Goal: Information Seeking & Learning: Learn about a topic

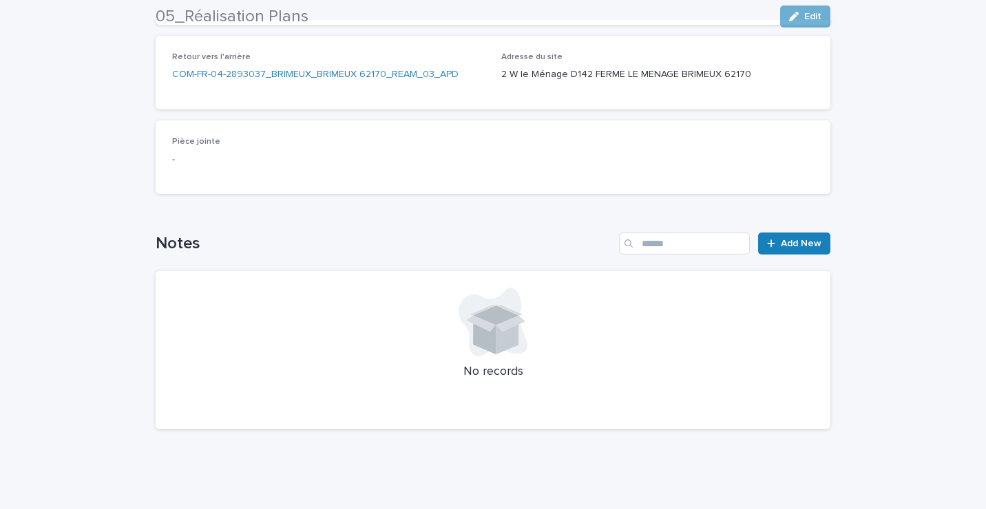
scroll to position [21, 0]
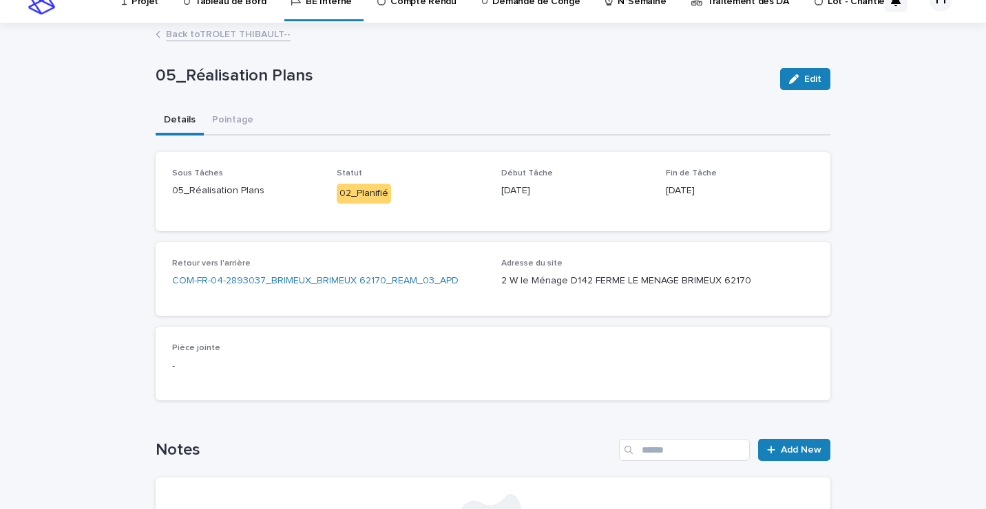
click at [171, 39] on link "Back to TROLET THIBAULT--" at bounding box center [228, 33] width 125 height 16
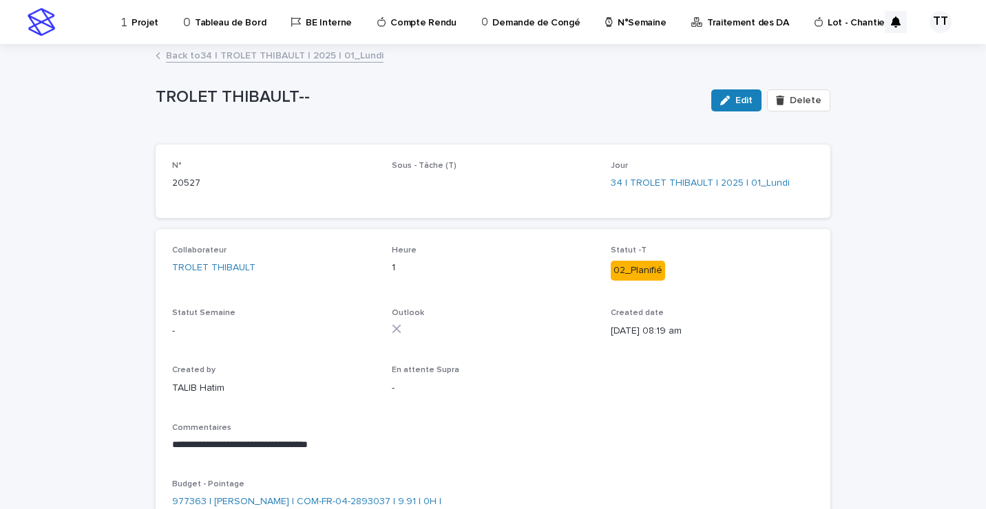
scroll to position [112, 0]
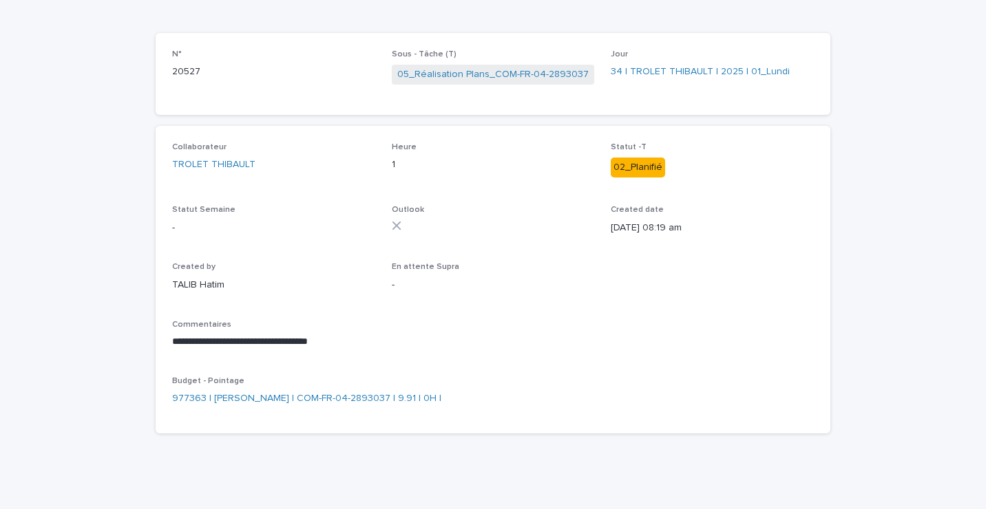
click at [520, 63] on div "Sous - Tâche (T) 05_Réalisation Plans_COM-FR-04-2893037" at bounding box center [493, 74] width 203 height 49
click at [519, 73] on link "05_Réalisation Plans_COM-FR-04-2893037" at bounding box center [492, 74] width 191 height 14
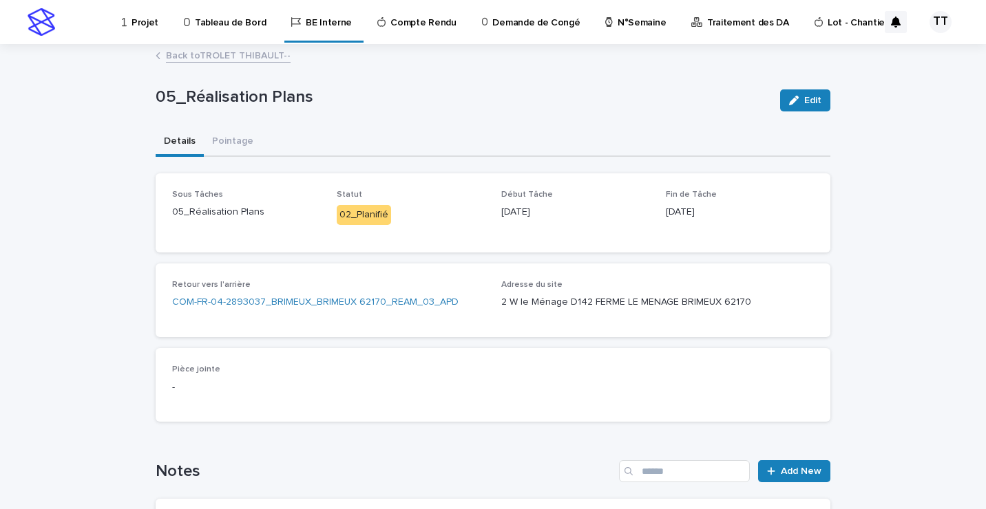
click at [200, 53] on link "Back to TROLET THIBAULT--" at bounding box center [228, 55] width 125 height 16
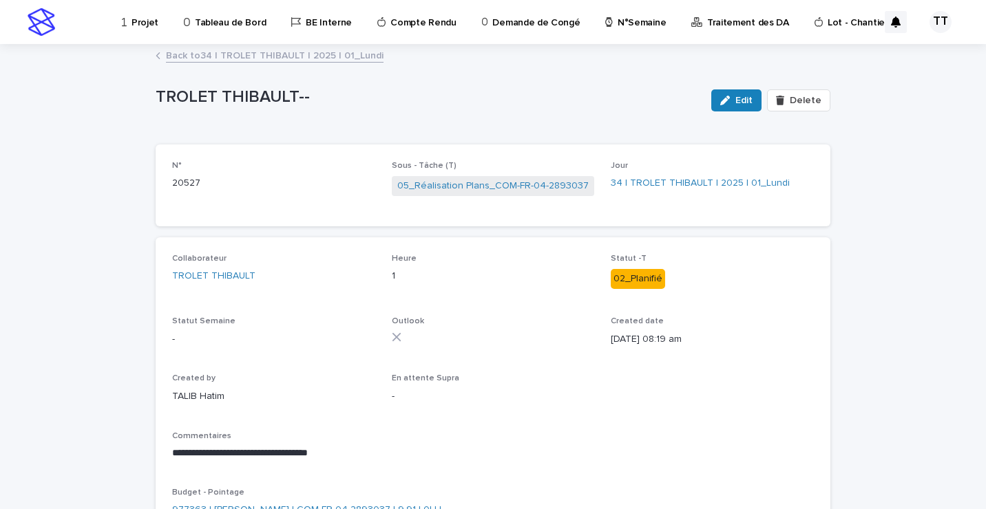
click at [246, 53] on link "Back to 34 | TROLET THIBAULT | 2025 | 01_Lundi" at bounding box center [275, 55] width 218 height 16
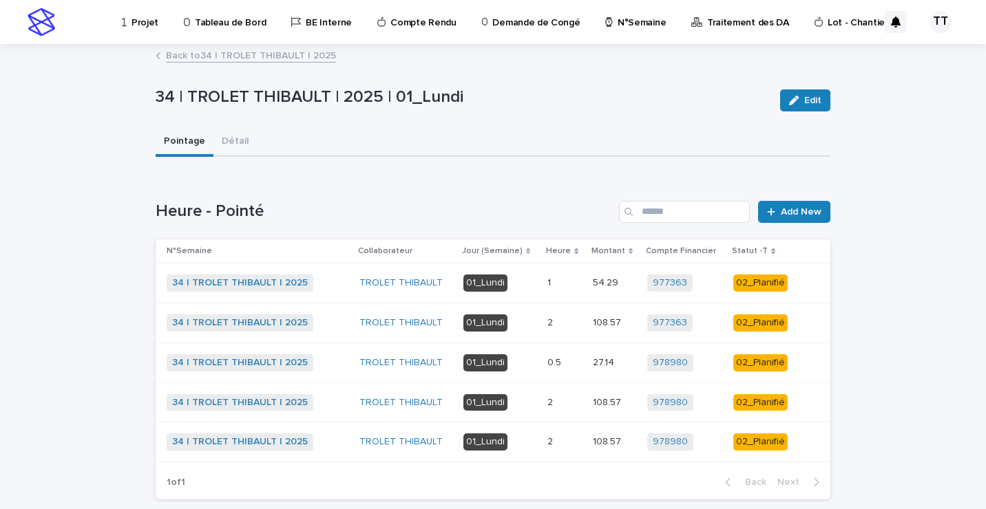
scroll to position [69, 0]
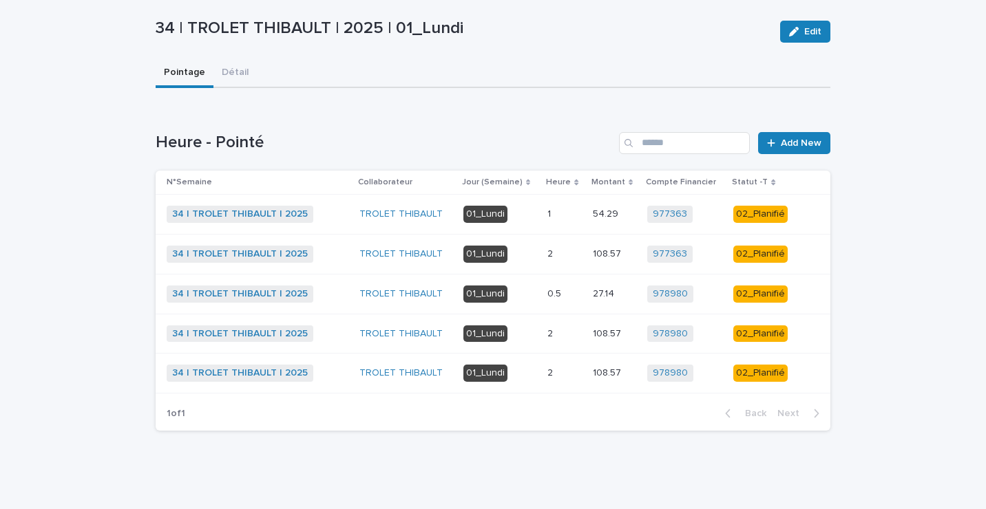
click at [542, 253] on td "2 2" at bounding box center [564, 254] width 45 height 40
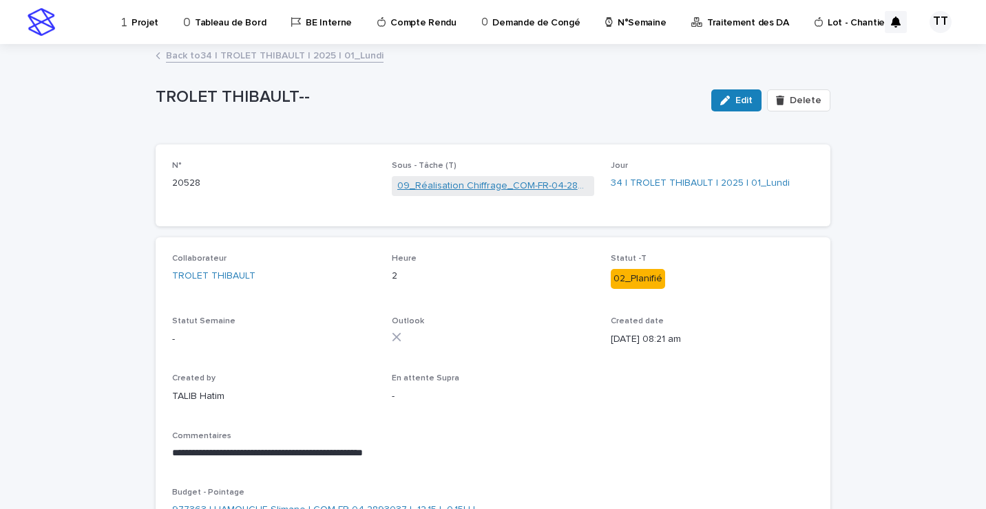
click at [477, 189] on link "09_Réalisation Chiffrage_COM-FR-04-2893037" at bounding box center [493, 186] width 192 height 14
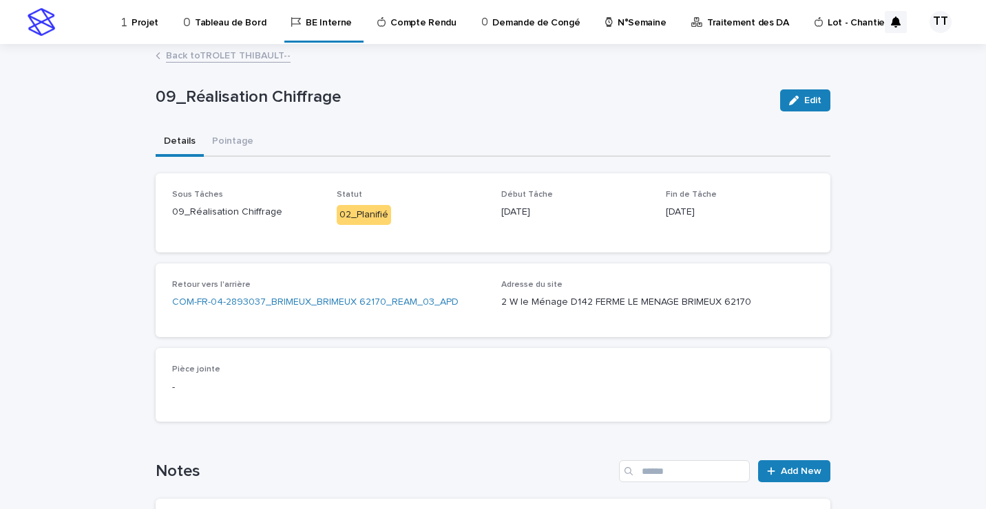
click at [194, 60] on link "Back to TROLET THIBAULT--" at bounding box center [228, 55] width 125 height 16
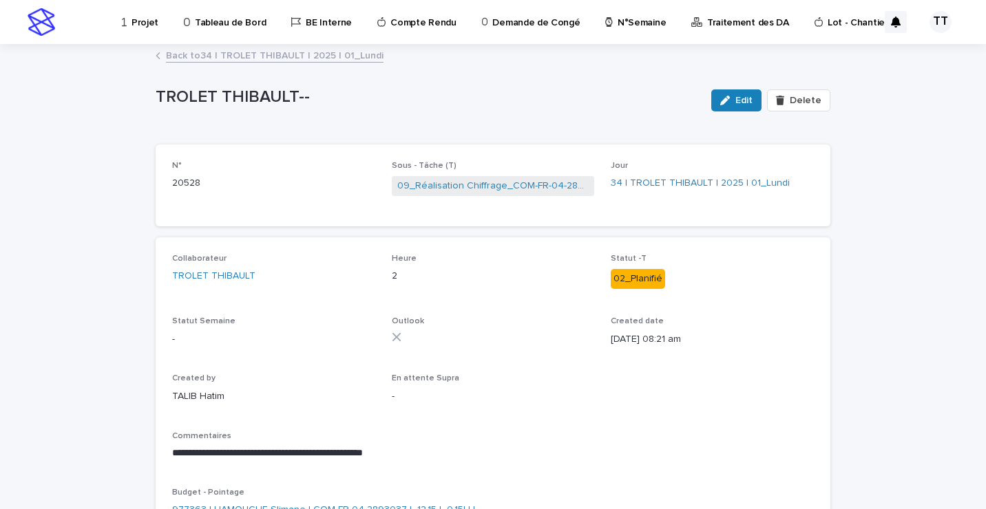
click at [257, 59] on link "Back to 34 | TROLET THIBAULT | 2025 | 01_Lundi" at bounding box center [275, 55] width 218 height 16
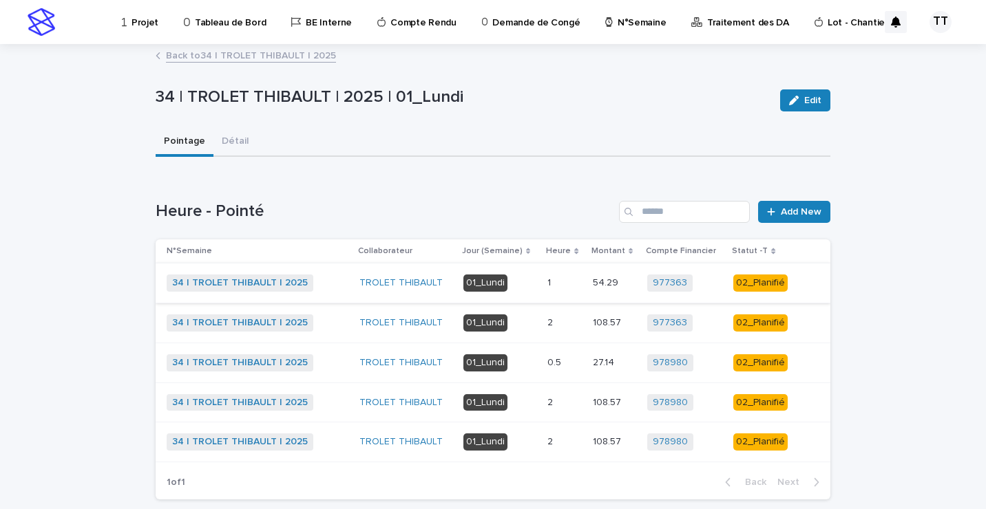
scroll to position [70, 0]
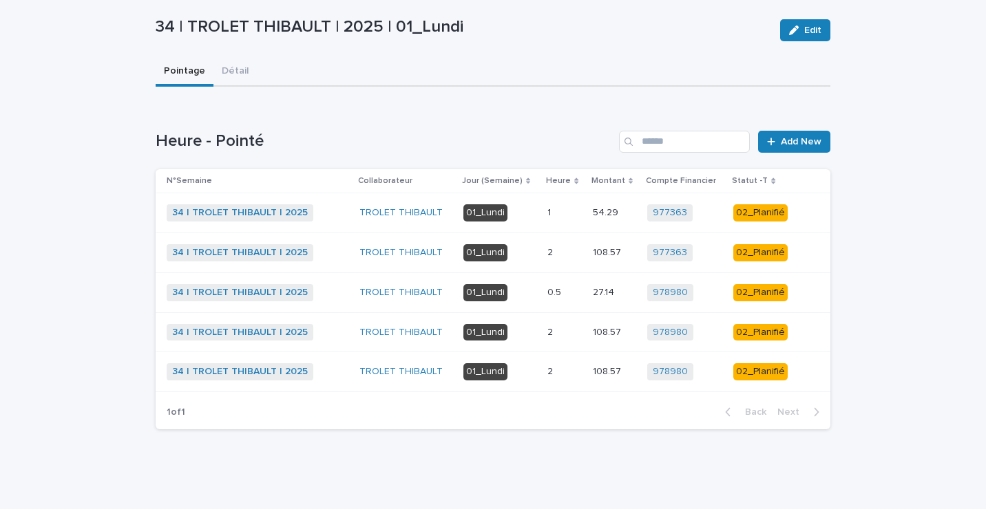
click at [531, 304] on td "01_Lundi" at bounding box center [500, 293] width 84 height 40
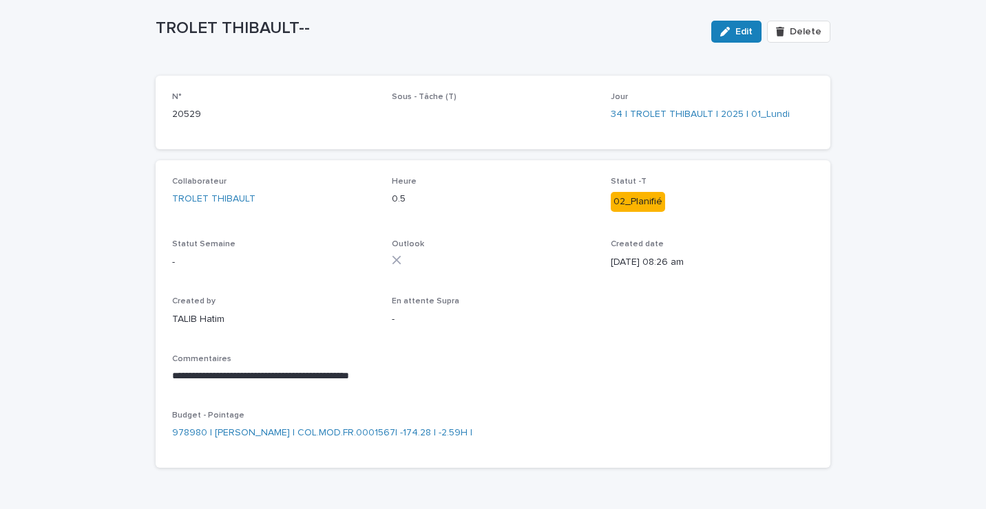
scroll to position [73, 0]
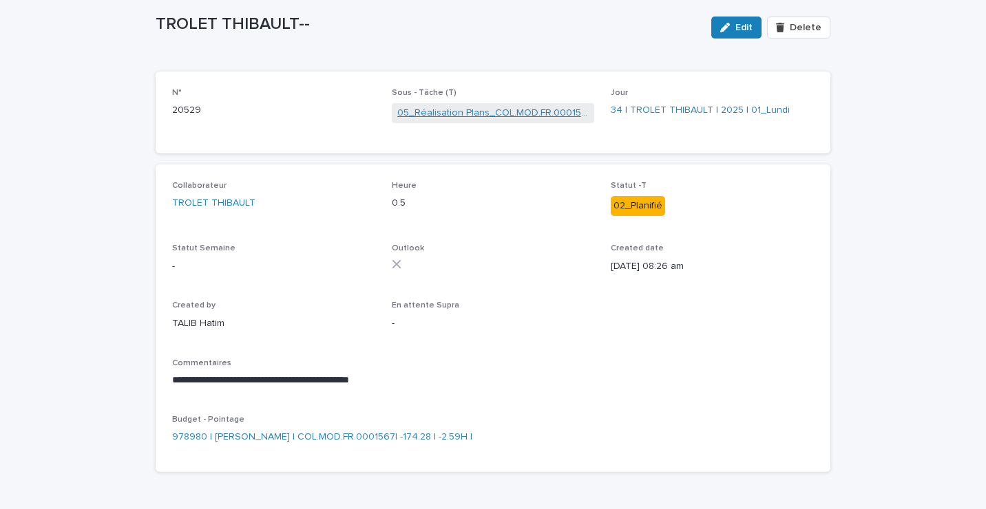
click at [467, 109] on link "05_Réalisation Plans_COL.MOD.FR.0001567" at bounding box center [493, 113] width 192 height 14
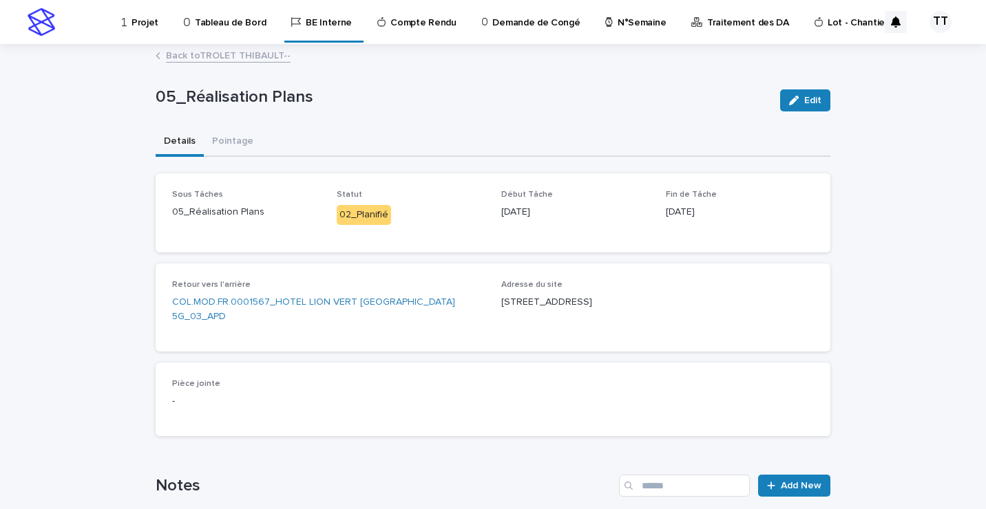
click at [190, 49] on link "Back to TROLET THIBAULT--" at bounding box center [228, 55] width 125 height 16
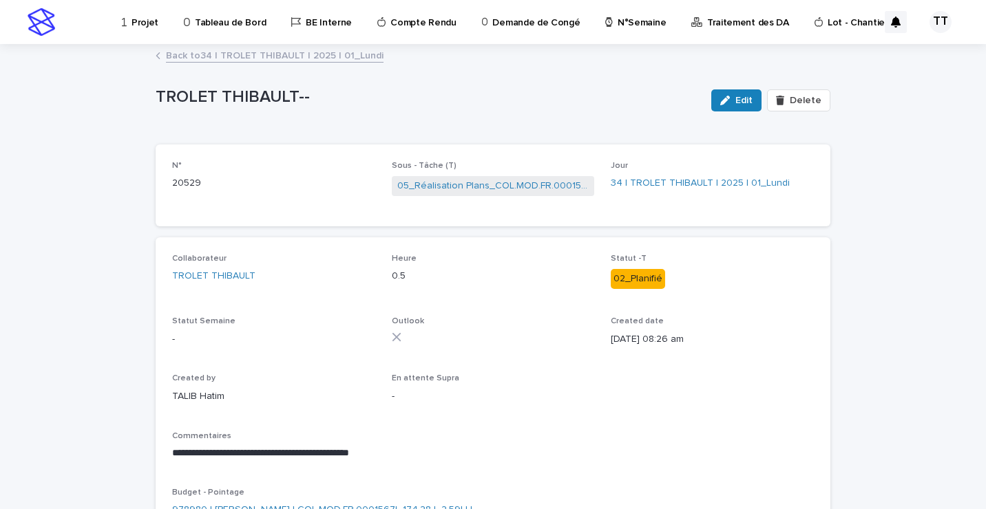
click at [198, 55] on link "Back to 34 | TROLET THIBAULT | 2025 | 01_Lundi" at bounding box center [275, 55] width 218 height 16
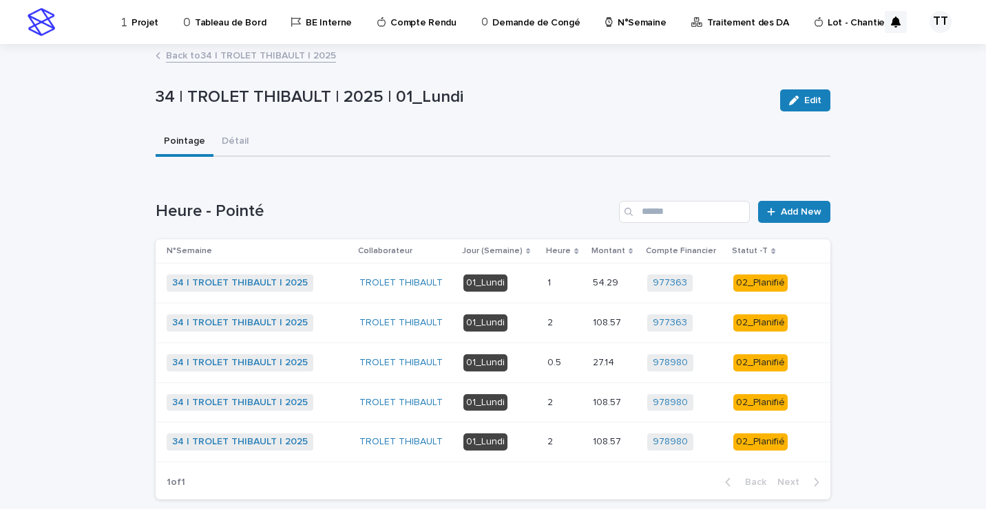
click at [571, 402] on p at bounding box center [564, 403] width 34 height 12
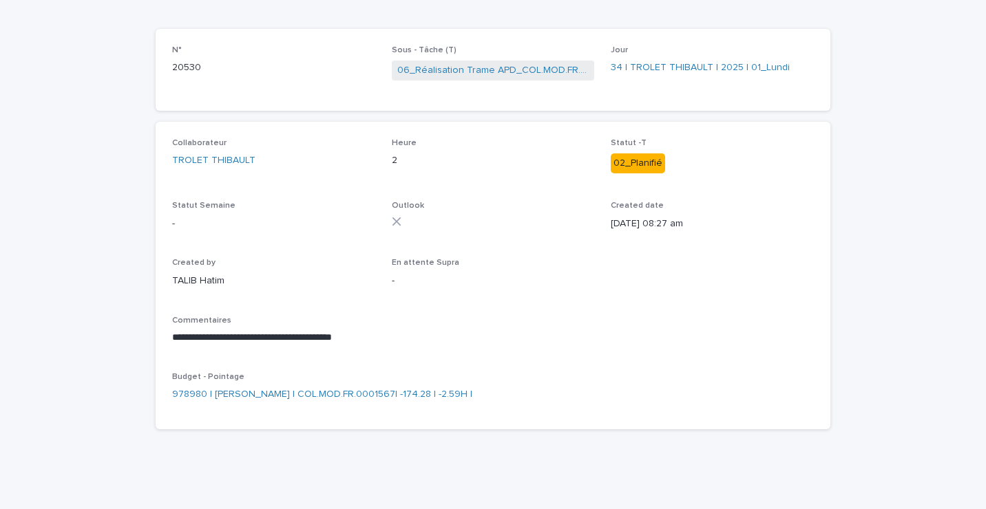
scroll to position [47, 0]
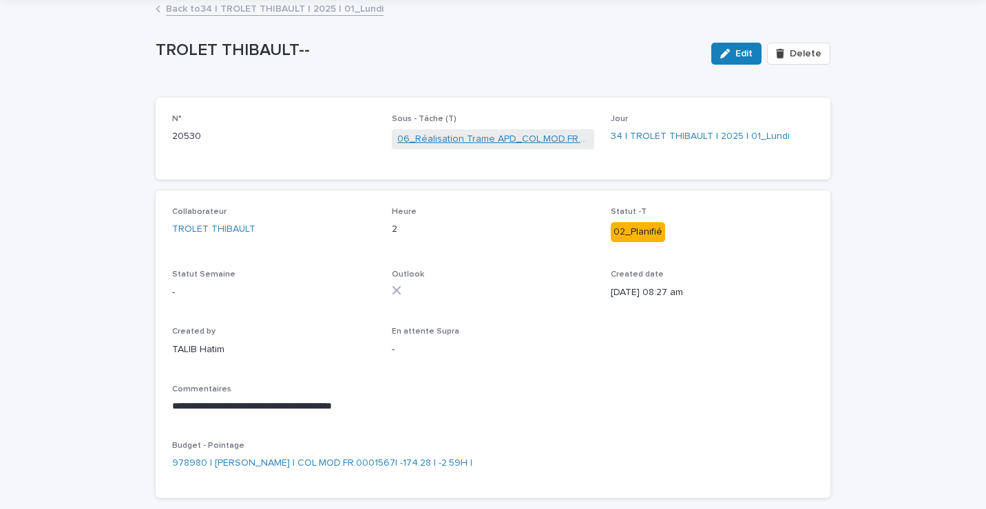
click at [491, 136] on link "06_Réalisation Trame APD_COL.MOD.FR.0001567" at bounding box center [493, 139] width 192 height 14
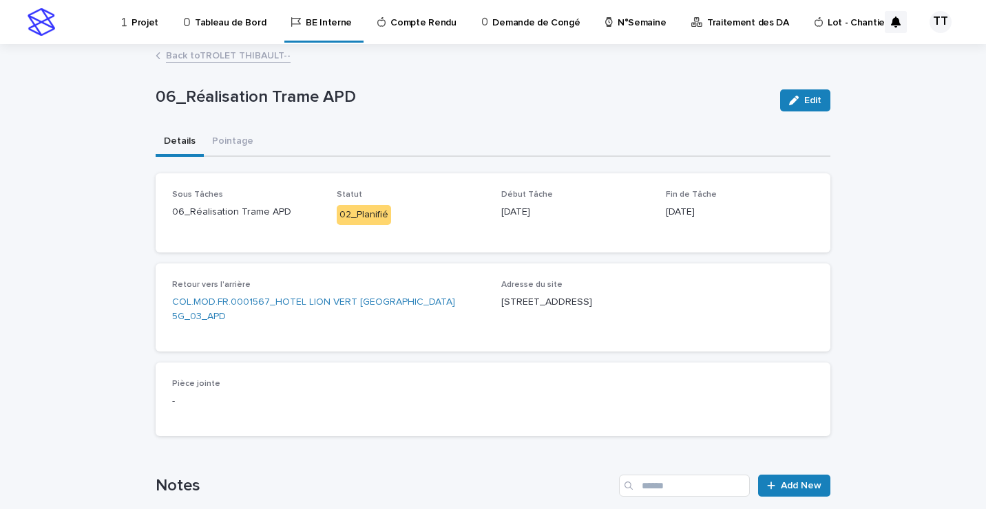
click at [249, 57] on link "Back to TROLET THIBAULT--" at bounding box center [228, 55] width 125 height 16
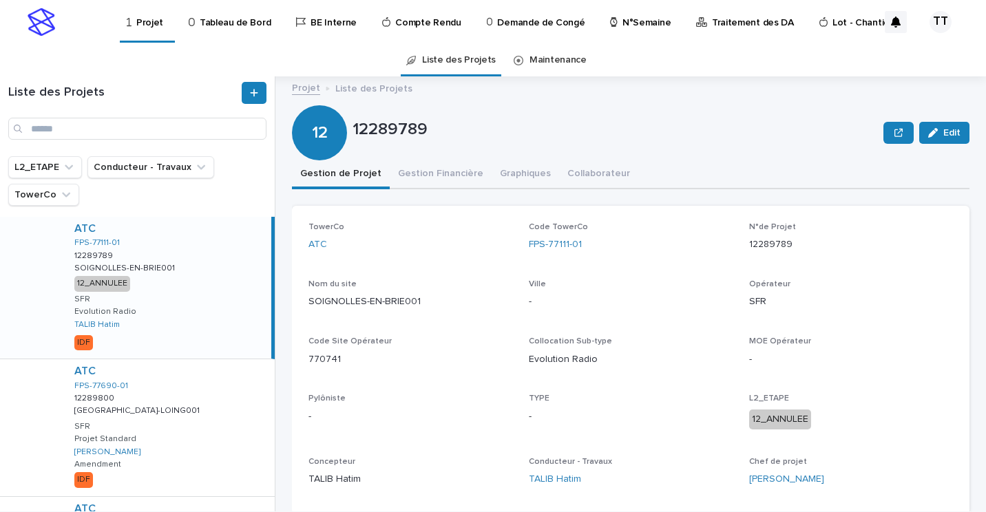
click at [639, 25] on p "N°Semaine" at bounding box center [646, 14] width 48 height 29
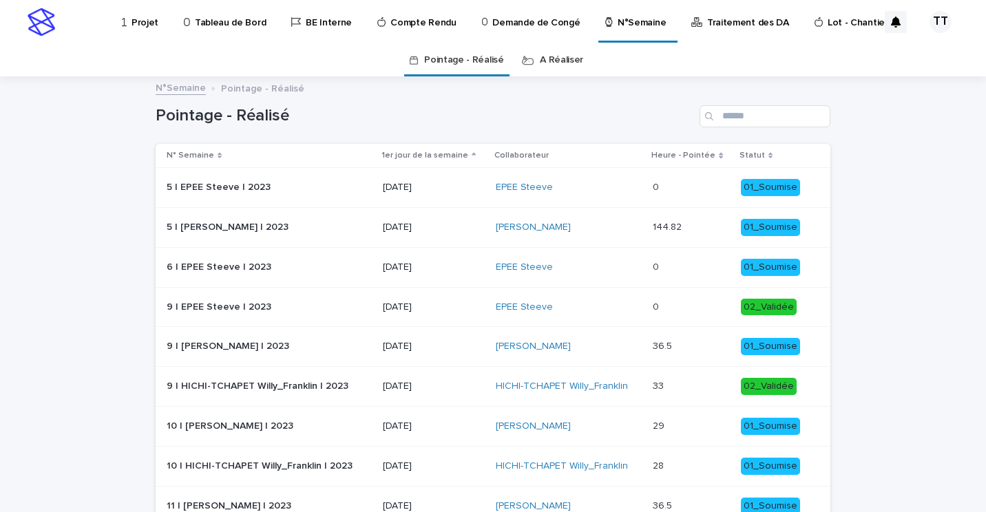
click at [545, 57] on link "A Réaliser" at bounding box center [561, 60] width 43 height 32
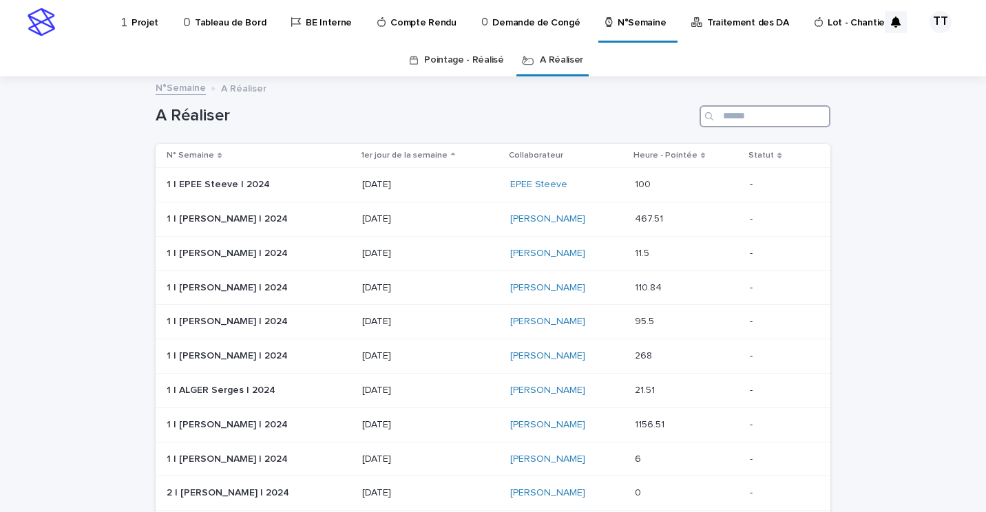
click at [741, 117] on input "Search" at bounding box center [764, 116] width 131 height 22
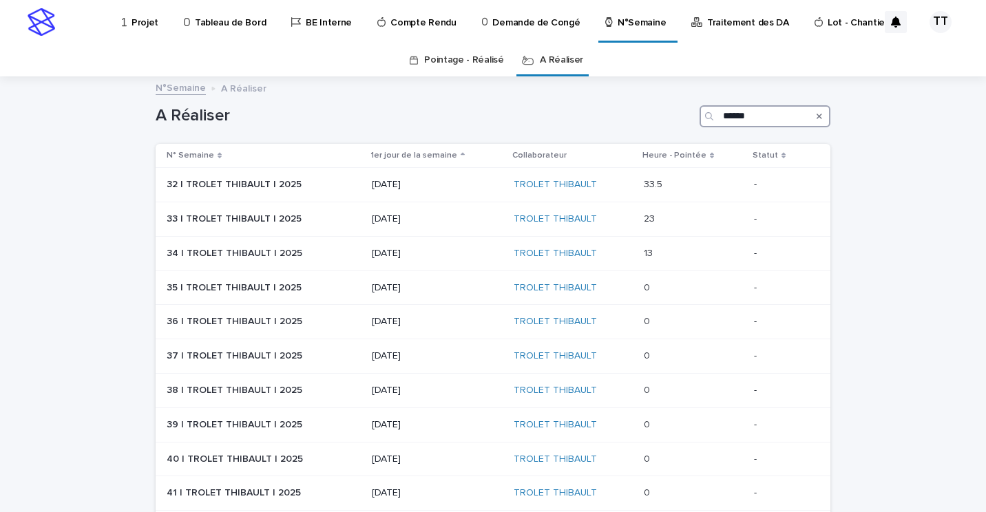
type input "******"
click at [463, 260] on div "18/08/2025" at bounding box center [437, 253] width 131 height 23
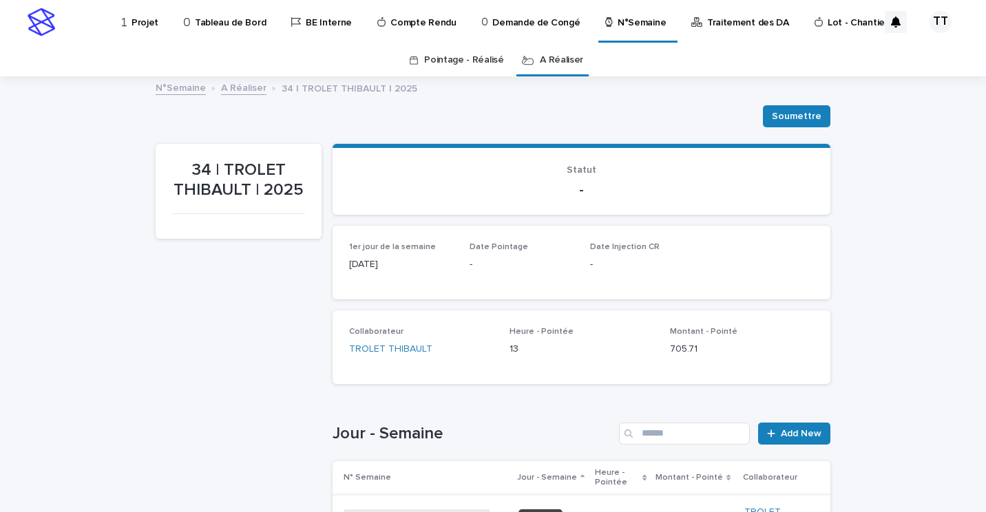
scroll to position [275, 0]
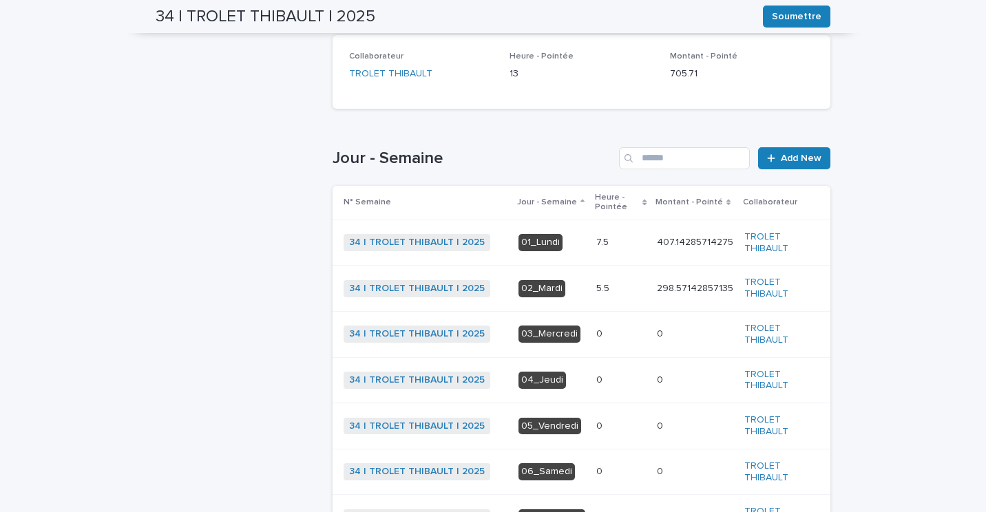
click at [614, 235] on div "7.5 7.5" at bounding box center [621, 242] width 50 height 23
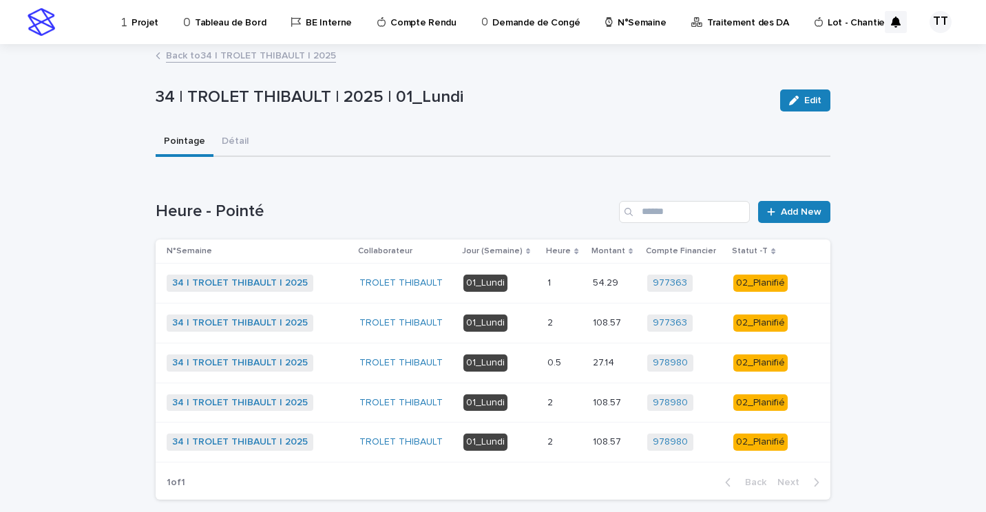
click at [520, 274] on div "01_Lundi" at bounding box center [499, 282] width 73 height 20
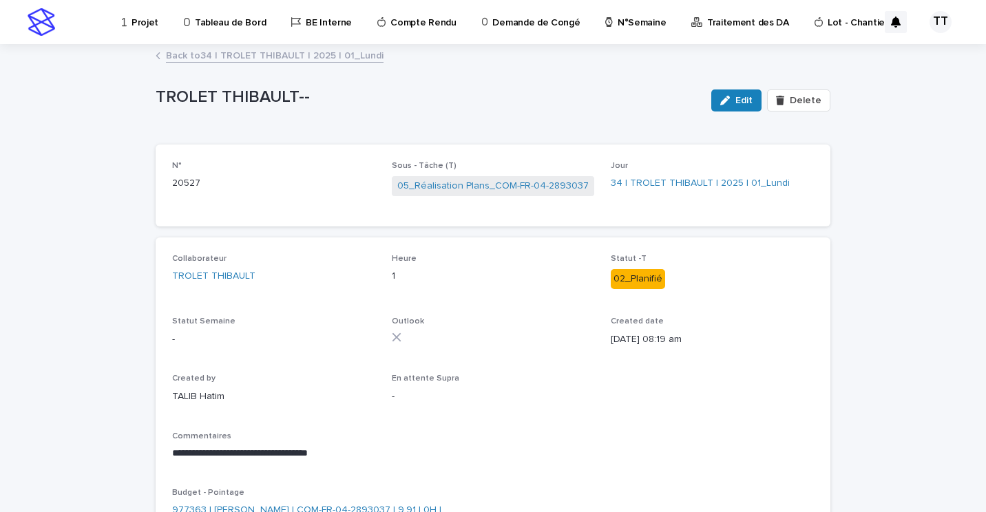
scroll to position [113, 0]
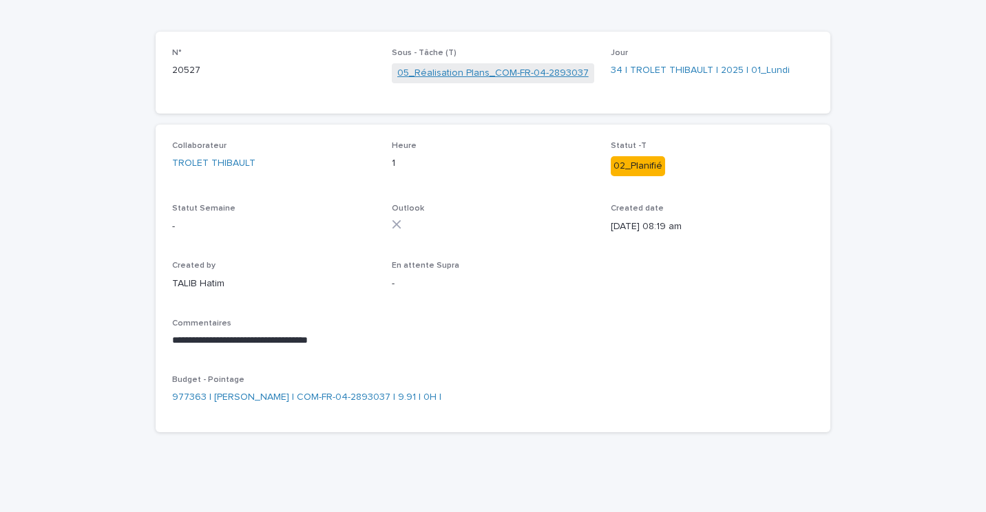
click at [460, 67] on link "05_Réalisation Plans_COM-FR-04-2893037" at bounding box center [492, 73] width 191 height 14
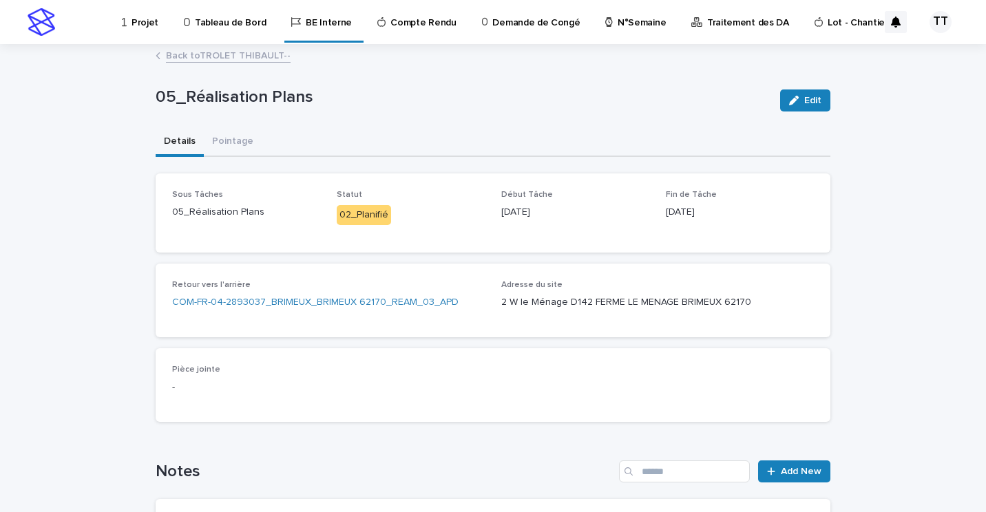
click at [213, 55] on link "Back to TROLET THIBAULT--" at bounding box center [228, 55] width 125 height 16
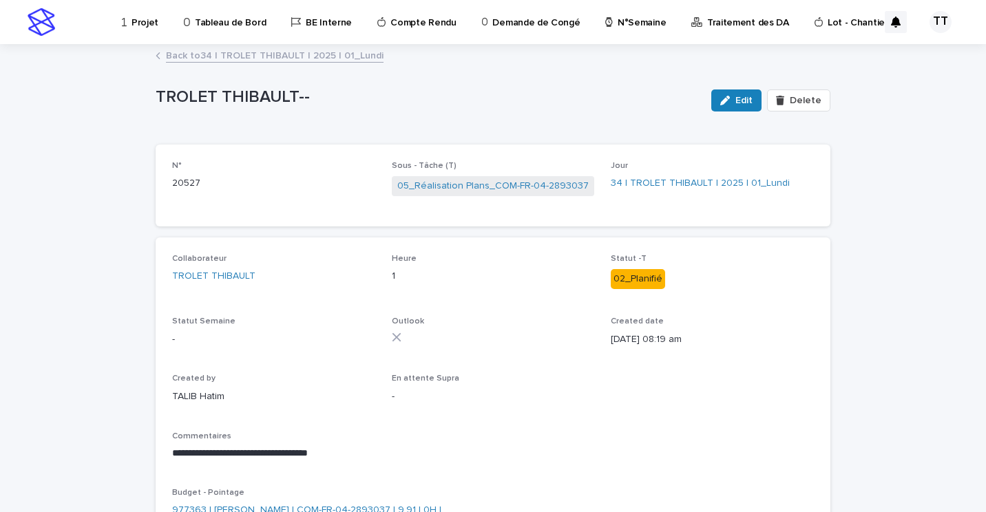
scroll to position [113, 0]
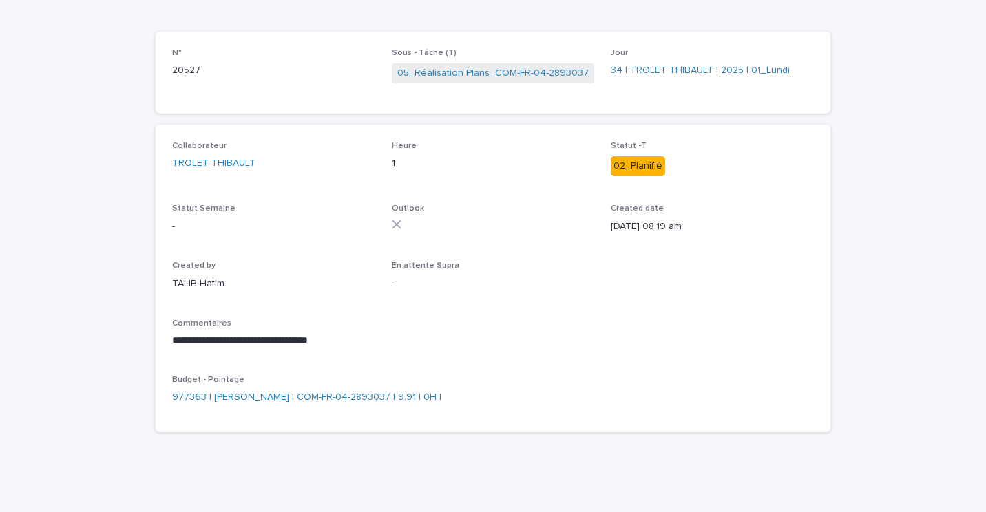
click at [511, 301] on div "En attente Supra -" at bounding box center [493, 281] width 203 height 41
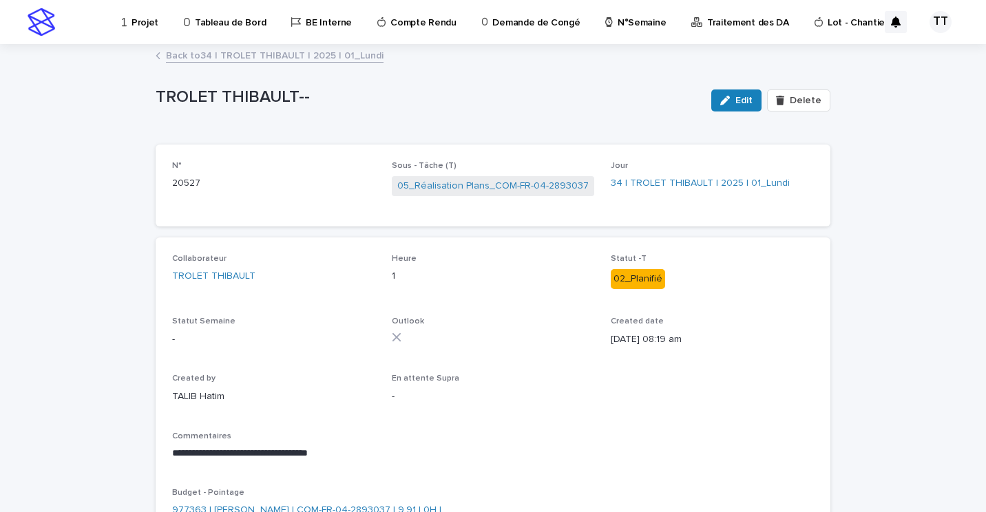
click at [293, 60] on link "Back to 34 | TROLET THIBAULT | 2025 | 01_Lundi" at bounding box center [275, 55] width 218 height 16
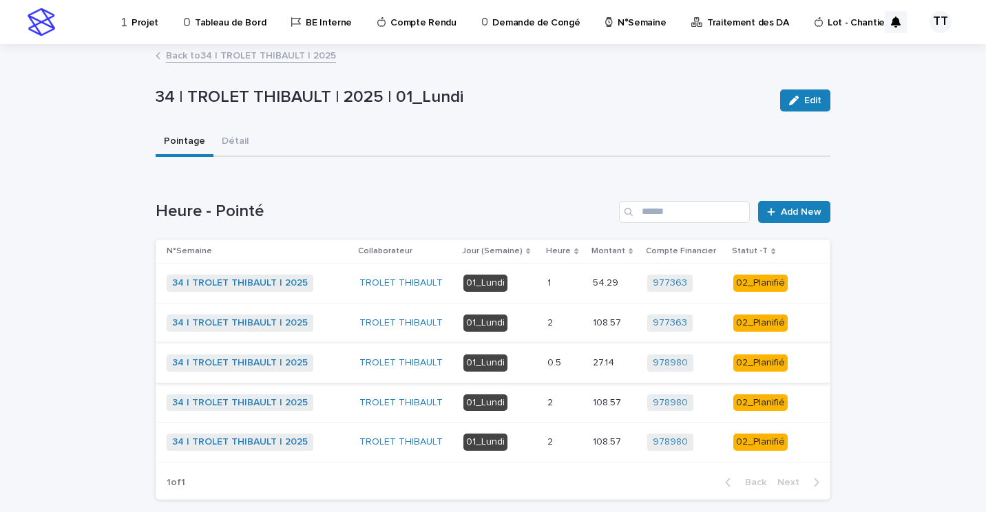
scroll to position [67, 0]
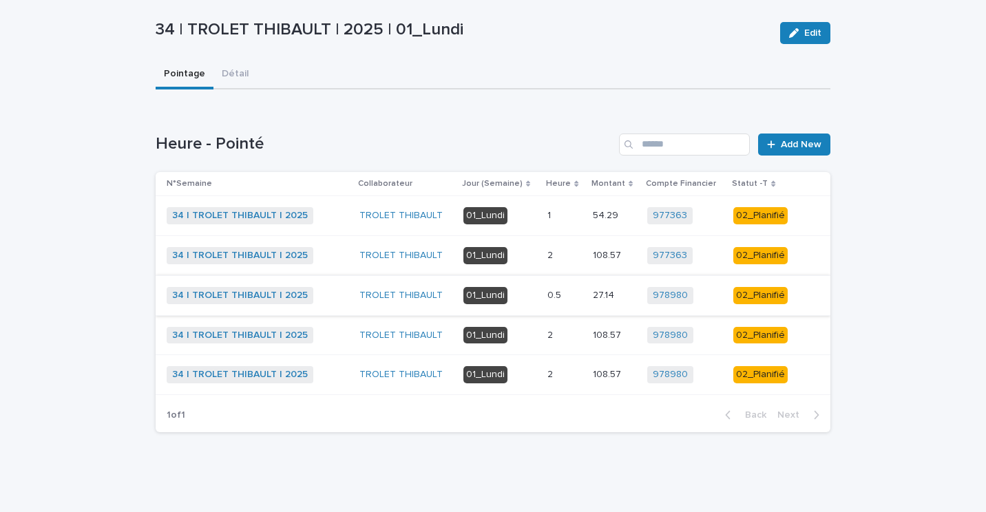
click at [547, 260] on p "2" at bounding box center [551, 254] width 8 height 14
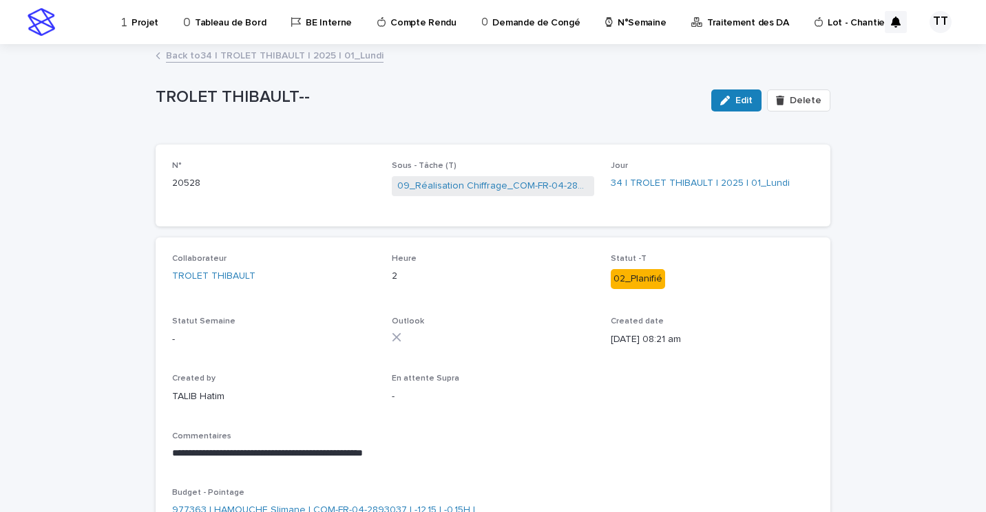
scroll to position [113, 0]
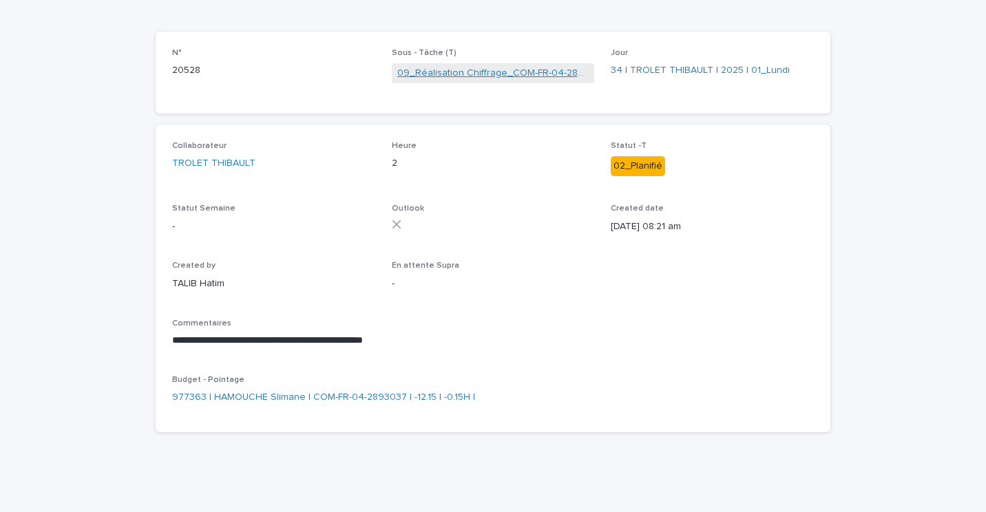
click at [547, 67] on link "09_Réalisation Chiffrage_COM-FR-04-2893037" at bounding box center [493, 73] width 192 height 14
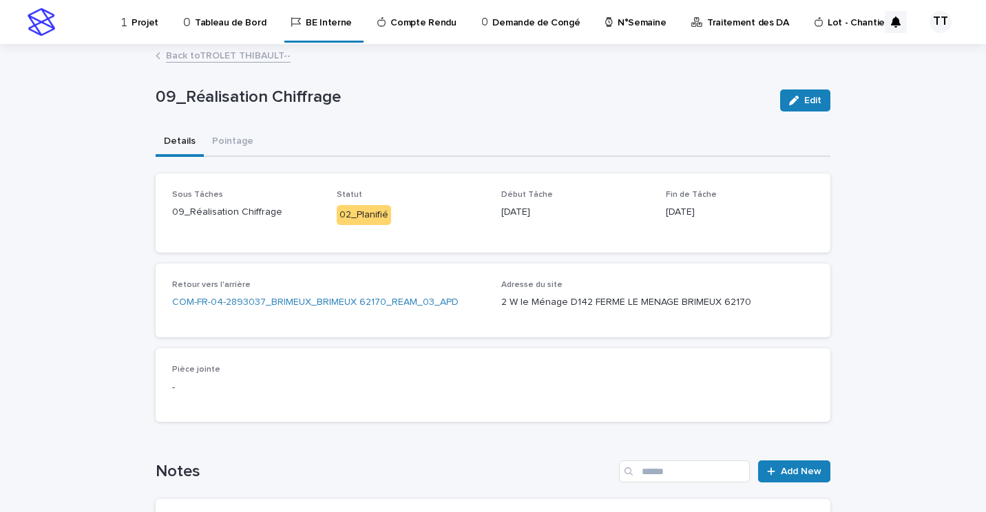
click at [229, 59] on link "Back to TROLET THIBAULT--" at bounding box center [228, 55] width 125 height 16
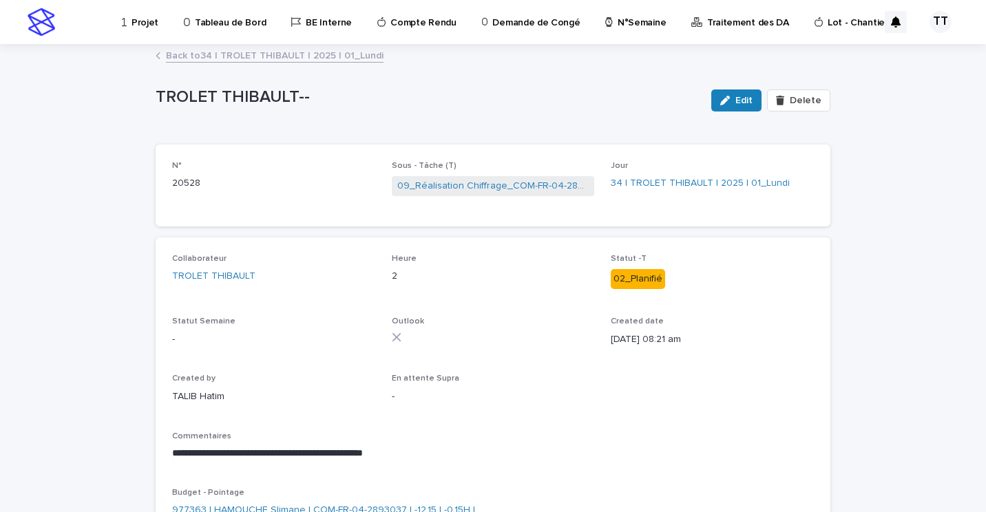
click at [283, 56] on link "Back to 34 | TROLET THIBAULT | 2025 | 01_Lundi" at bounding box center [275, 55] width 218 height 16
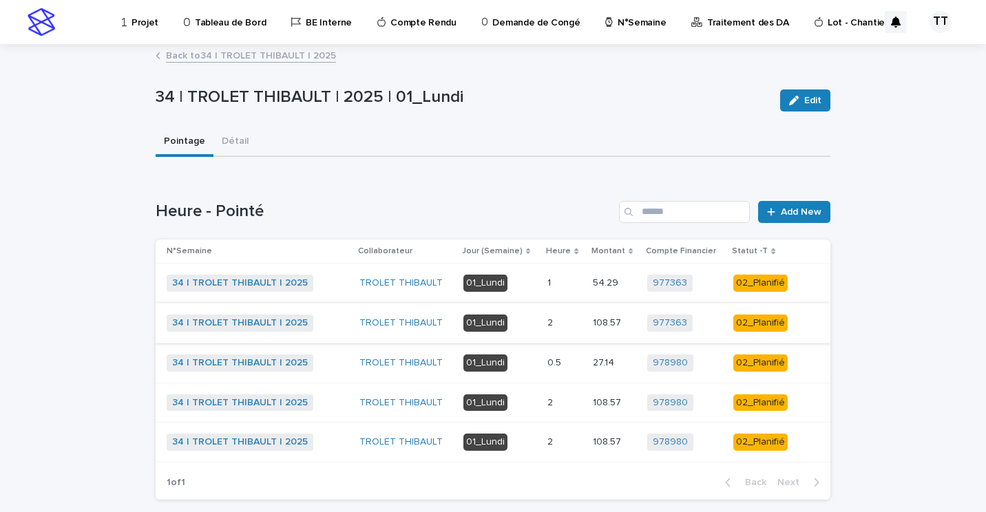
scroll to position [67, 0]
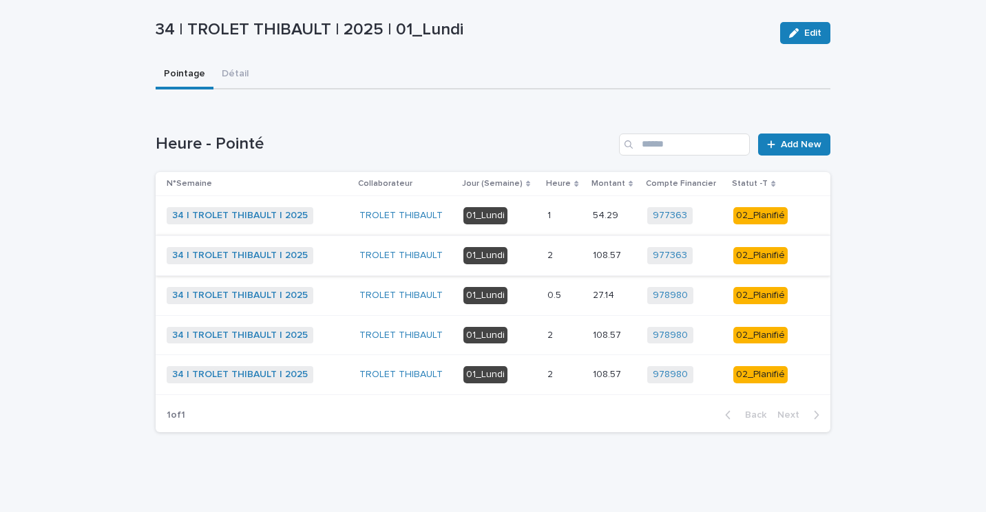
click at [547, 293] on p "0.5" at bounding box center [555, 294] width 17 height 14
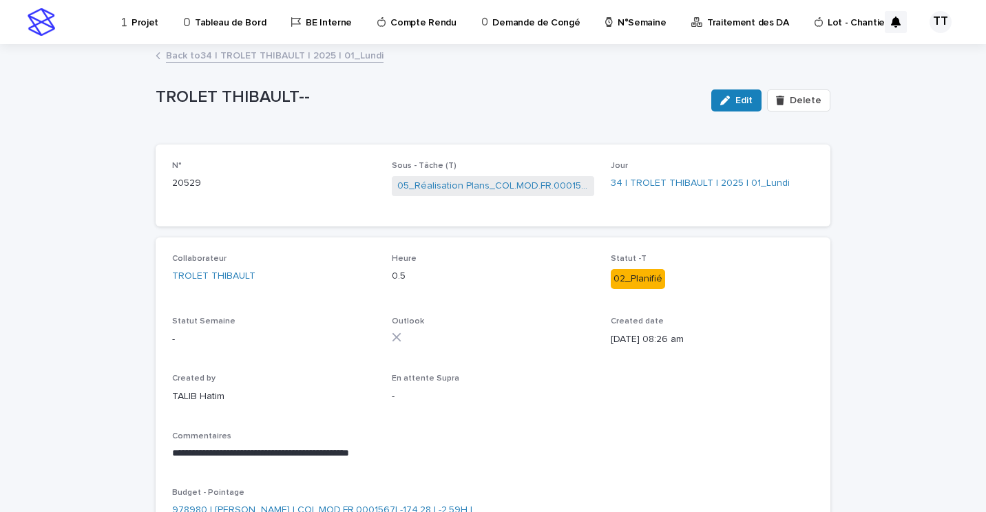
scroll to position [69, 0]
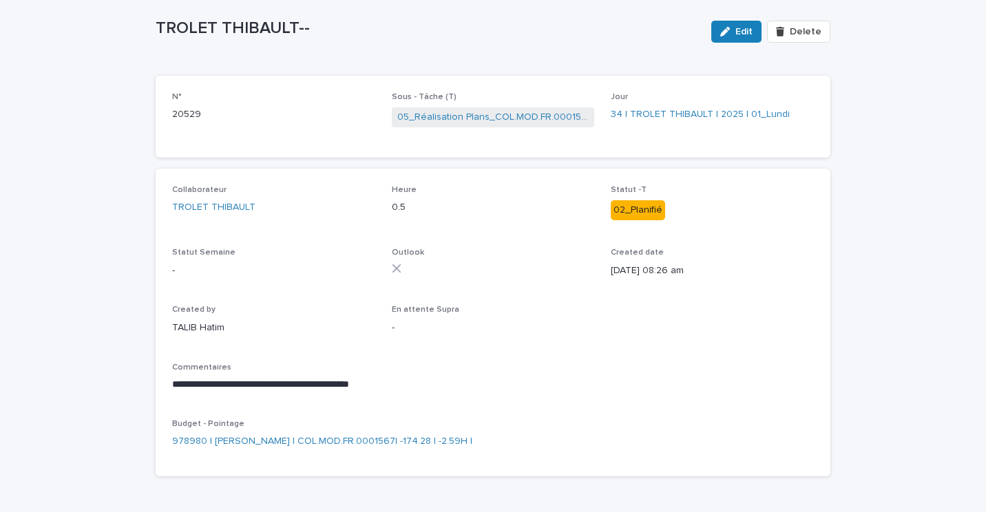
click at [511, 108] on span "05_Réalisation Plans_COL.MOD.FR.0001567" at bounding box center [493, 117] width 203 height 20
click at [511, 111] on link "05_Réalisation Plans_COL.MOD.FR.0001567" at bounding box center [493, 117] width 192 height 14
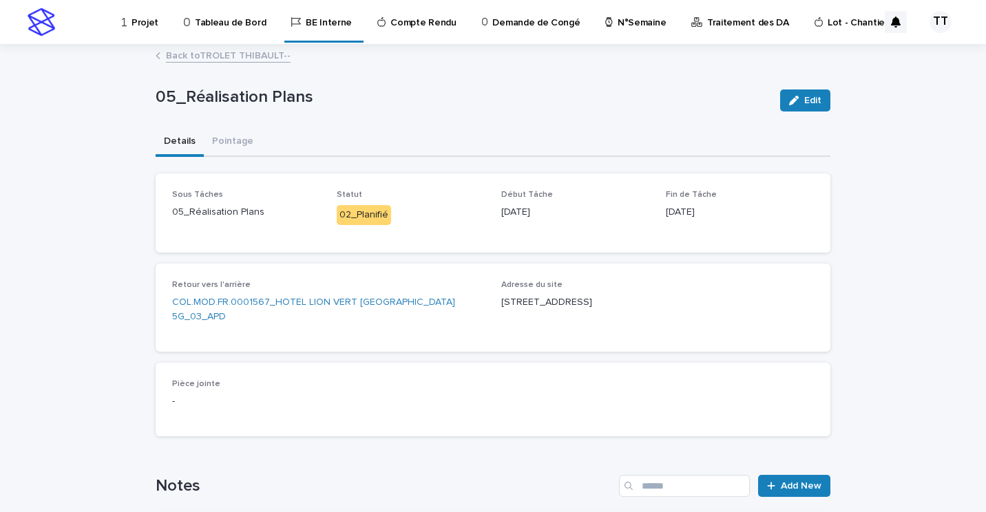
click at [258, 59] on link "Back to TROLET THIBAULT--" at bounding box center [228, 55] width 125 height 16
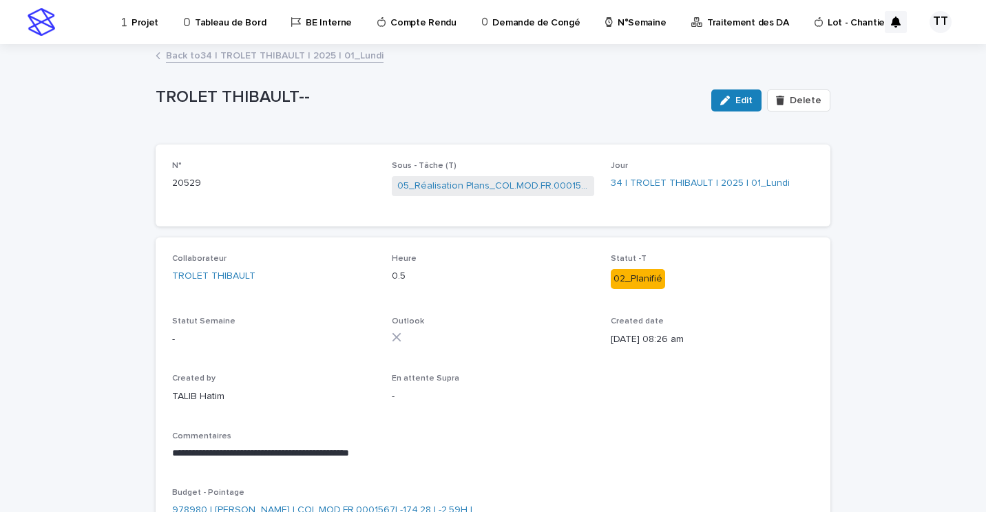
click at [254, 49] on link "Back to 34 | TROLET THIBAULT | 2025 | 01_Lundi" at bounding box center [275, 55] width 218 height 16
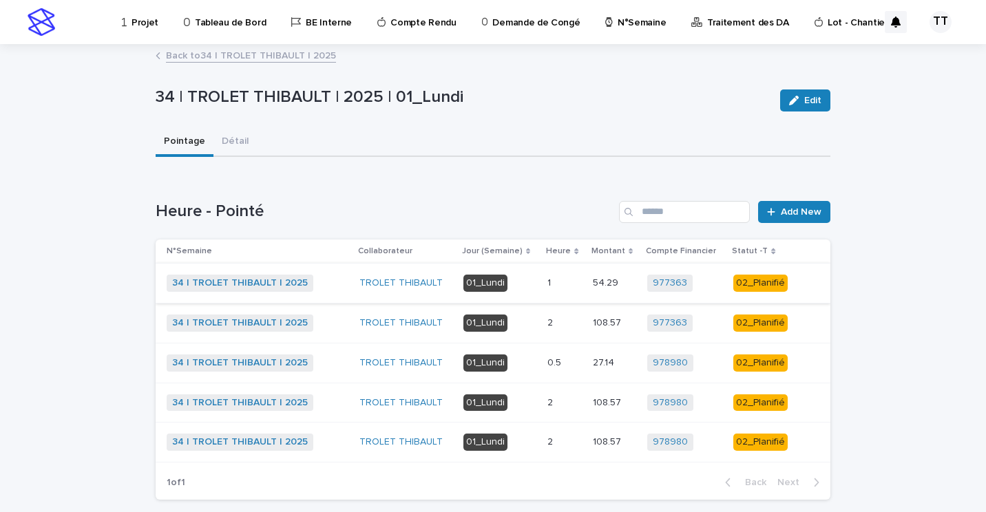
scroll to position [67, 0]
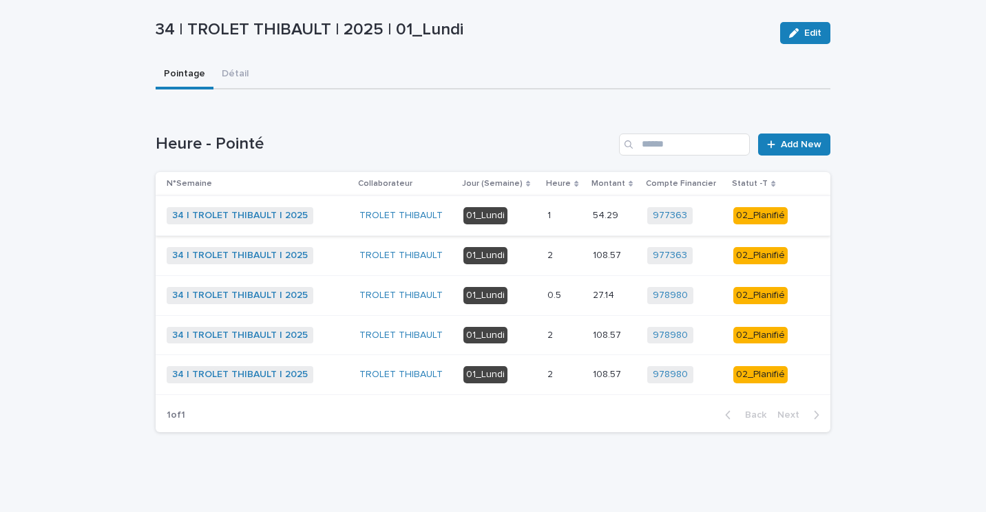
click at [551, 339] on p at bounding box center [564, 336] width 34 height 12
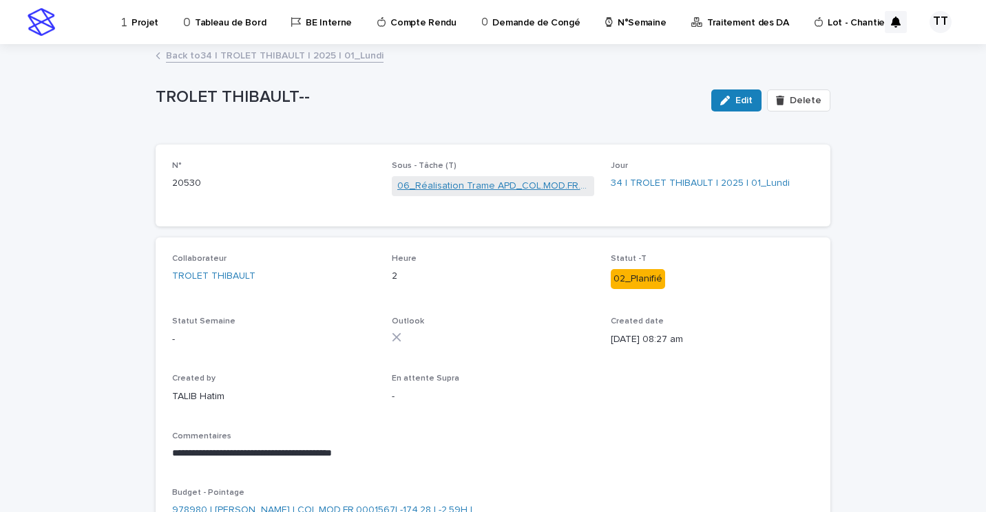
click at [469, 187] on link "06_Réalisation Trame APD_COL.MOD.FR.0001567" at bounding box center [493, 186] width 192 height 14
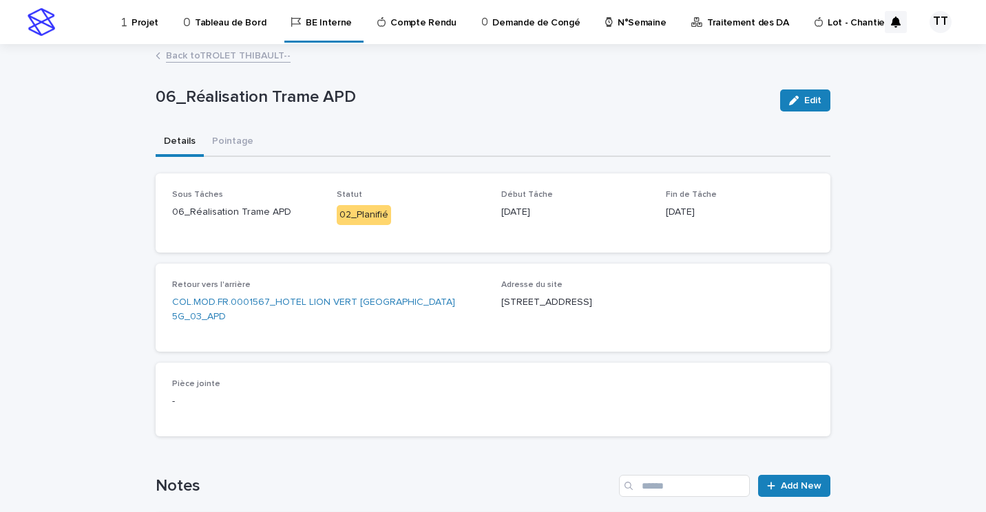
click at [255, 52] on link "Back to TROLET THIBAULT--" at bounding box center [228, 55] width 125 height 16
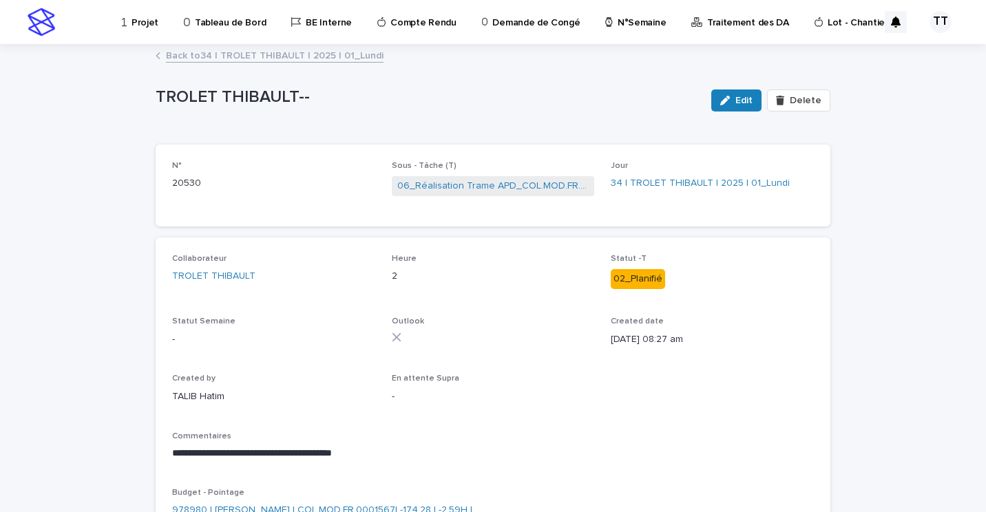
click at [255, 52] on link "Back to 34 | TROLET THIBAULT | 2025 | 01_Lundi" at bounding box center [275, 55] width 218 height 16
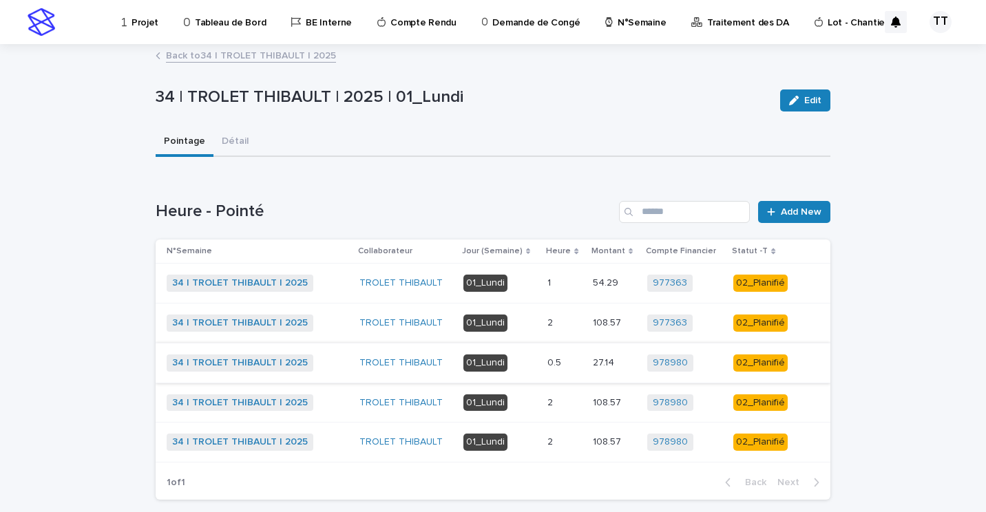
scroll to position [67, 0]
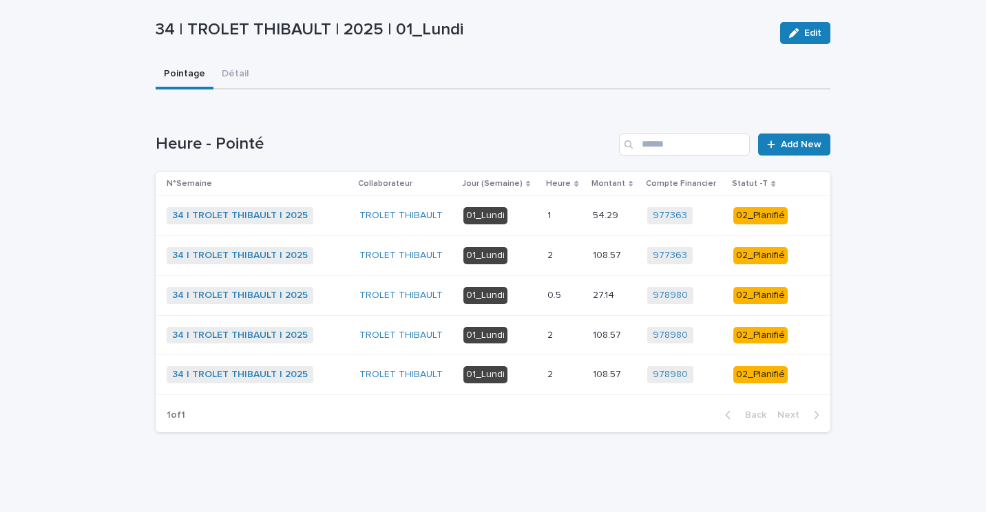
click at [533, 370] on td "01_Lundi" at bounding box center [500, 375] width 84 height 40
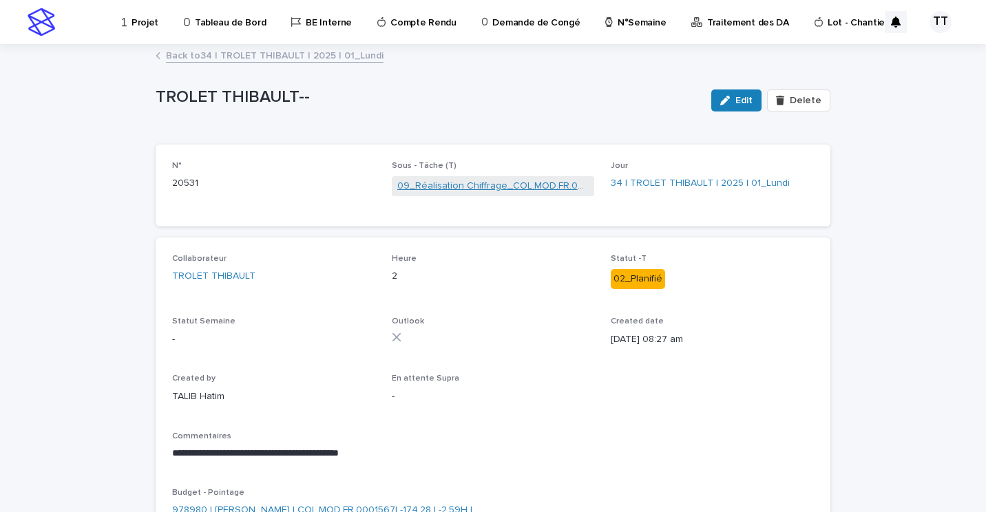
click at [465, 187] on link "09_Réalisation Chiffrage_COL.MOD.FR.0001567" at bounding box center [493, 186] width 192 height 14
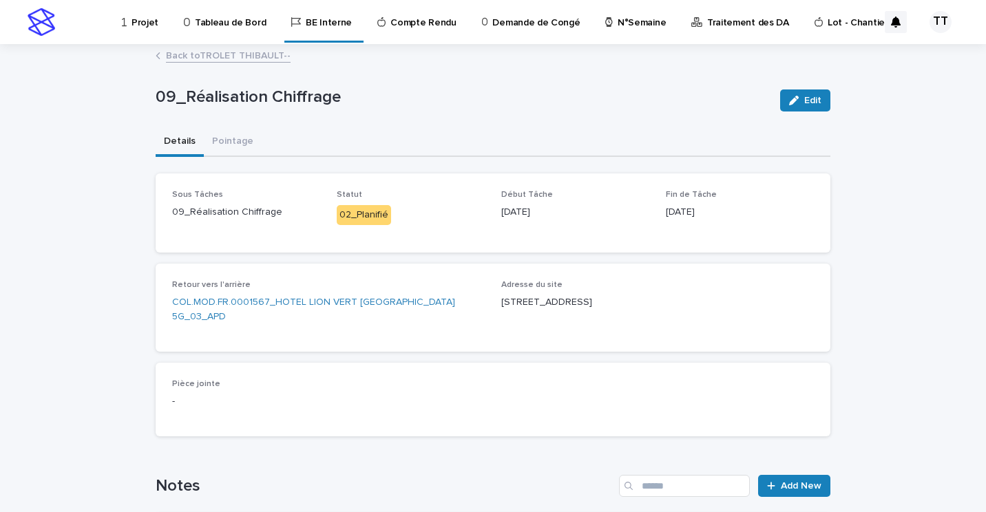
click at [262, 56] on link "Back to TROLET THIBAULT--" at bounding box center [228, 55] width 125 height 16
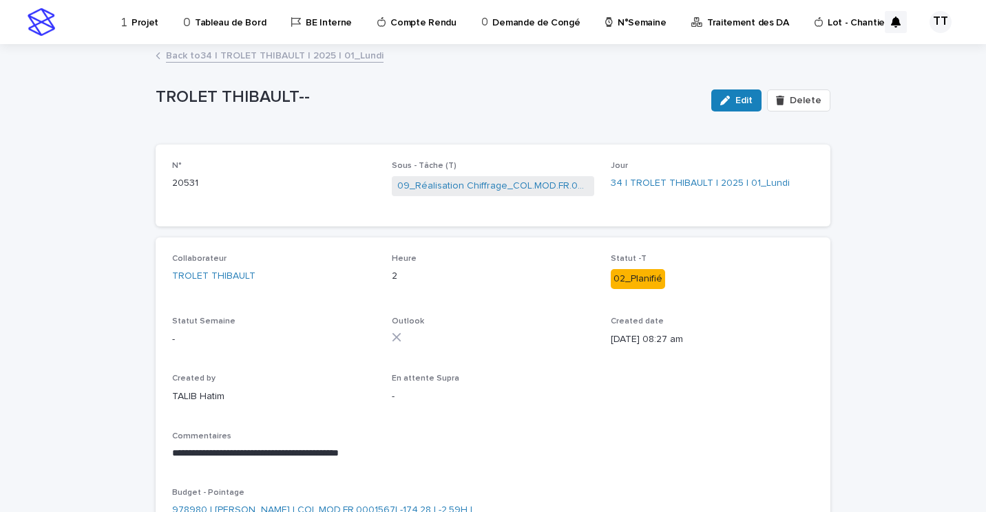
click at [262, 56] on link "Back to 34 | TROLET THIBAULT | 2025 | 01_Lundi" at bounding box center [275, 55] width 218 height 16
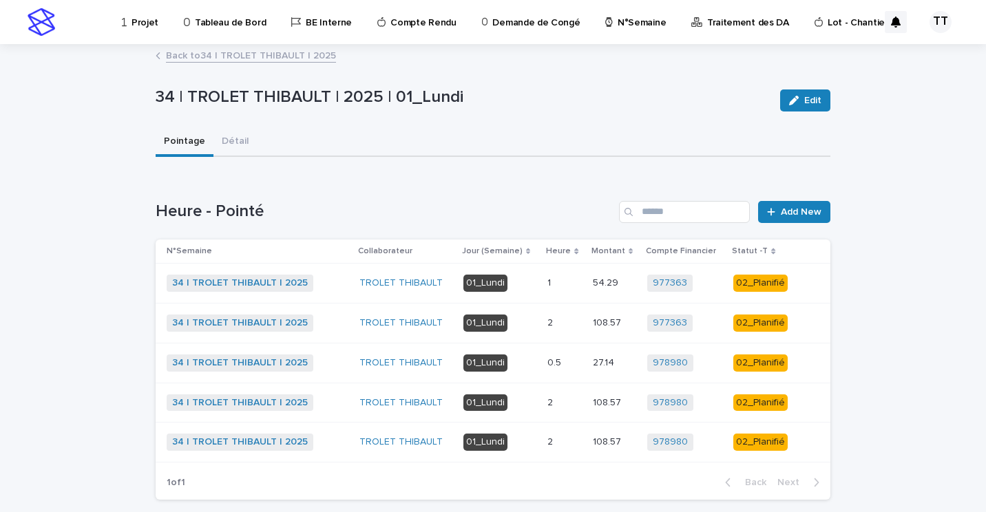
click at [522, 405] on p "01_Lundi" at bounding box center [499, 402] width 73 height 17
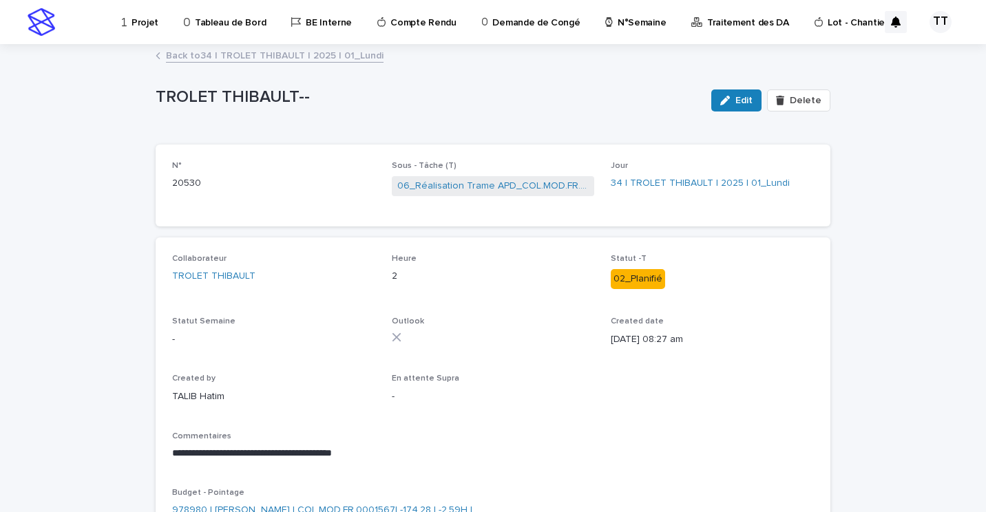
scroll to position [69, 0]
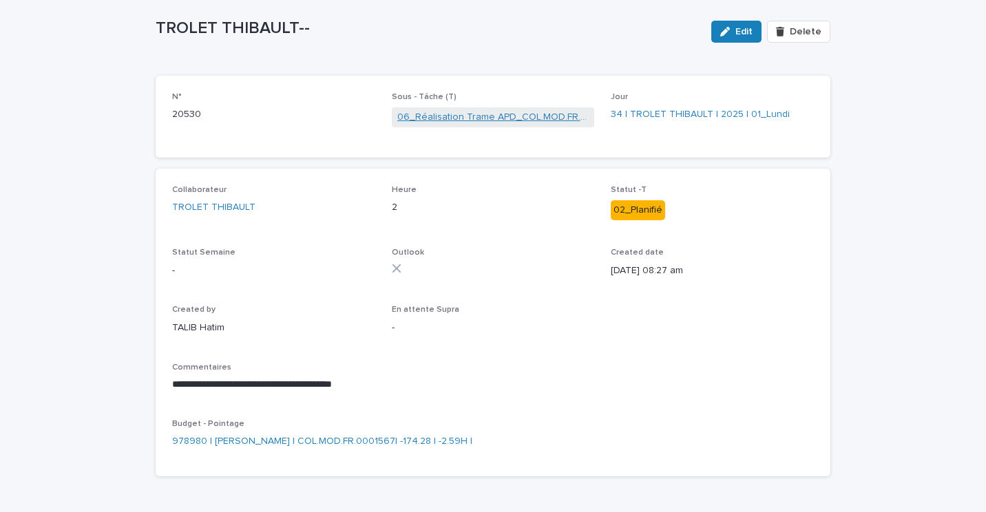
click at [474, 114] on link "06_Réalisation Trame APD_COL.MOD.FR.0001567" at bounding box center [493, 117] width 192 height 14
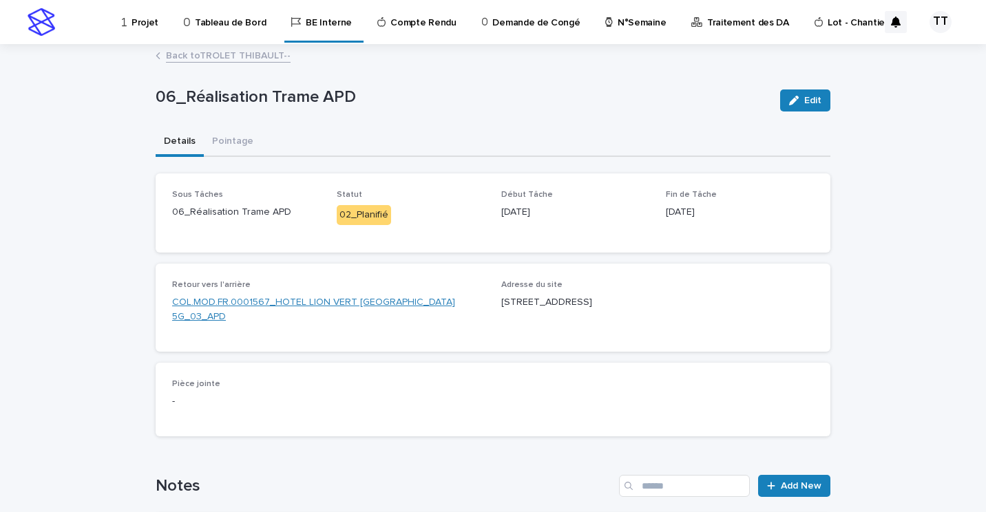
click at [374, 307] on link "COL.MOD.FR.0001567_HOTEL LION VERT [GEOGRAPHIC_DATA] 5G_03_APD" at bounding box center [328, 309] width 313 height 29
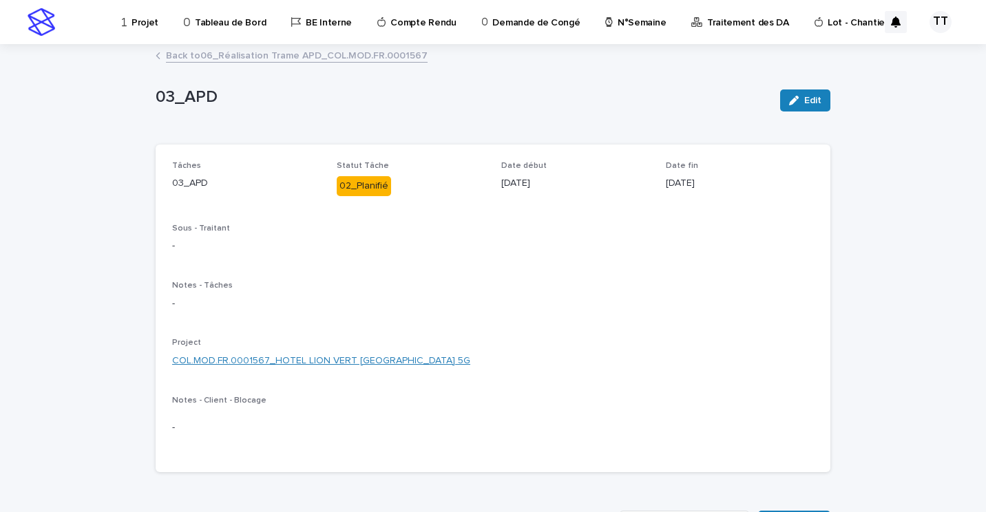
click at [381, 358] on link "COL.MOD.FR.0001567_HOTEL LION VERT LUXEUIL LES BAINS_LUXEUIL-LES-BAINS_Evol 5G" at bounding box center [321, 361] width 298 height 14
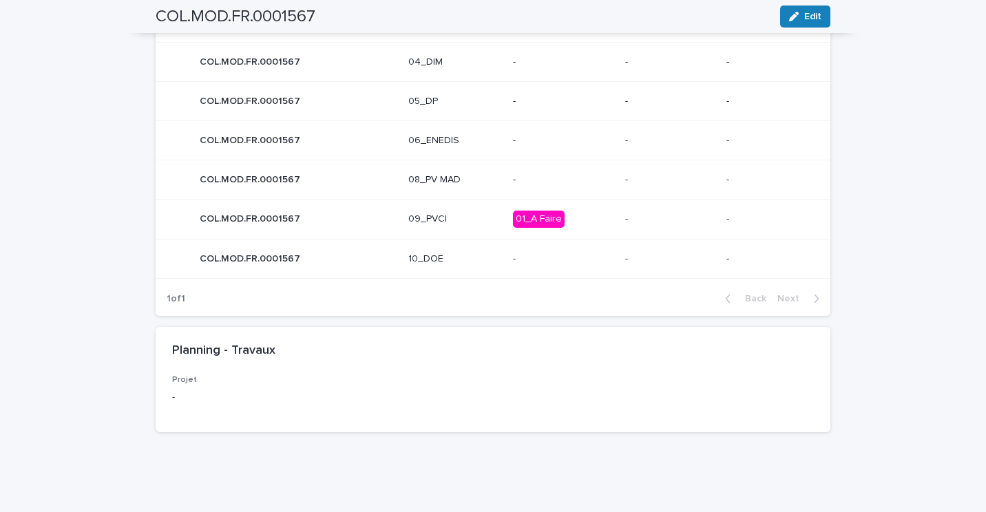
scroll to position [582, 0]
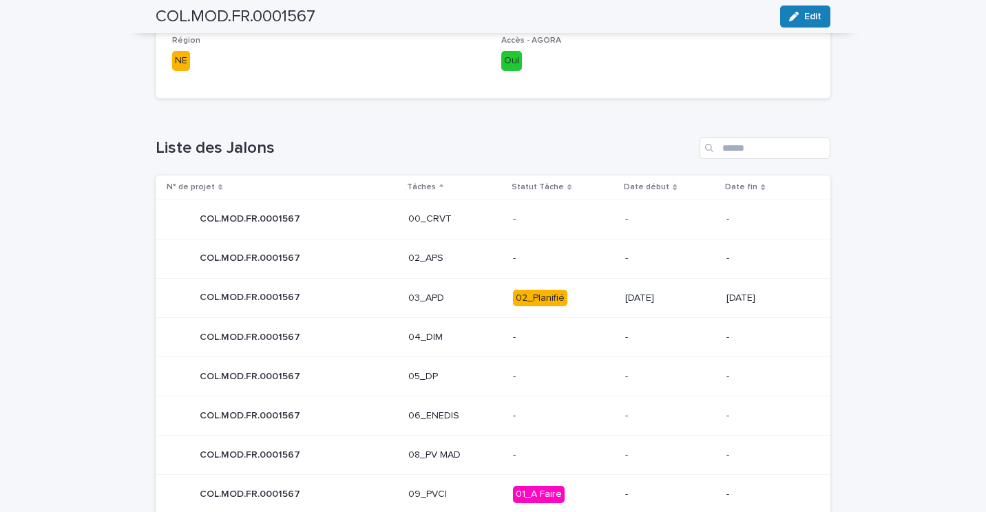
click at [461, 295] on p "03_APD" at bounding box center [455, 299] width 94 height 12
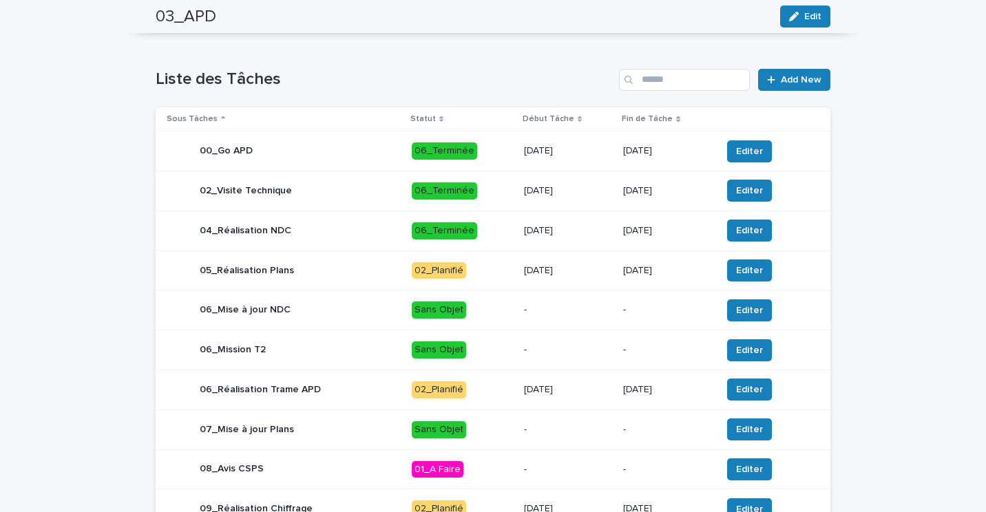
scroll to position [98, 0]
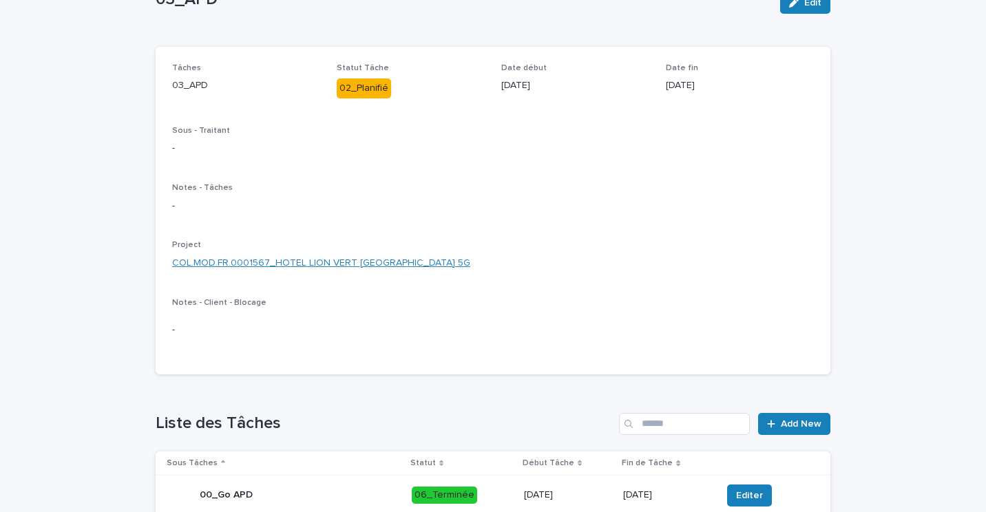
click at [457, 264] on link "COL.MOD.FR.0001567_HOTEL LION VERT LUXEUIL LES BAINS_LUXEUIL-LES-BAINS_Evol 5G" at bounding box center [321, 263] width 298 height 14
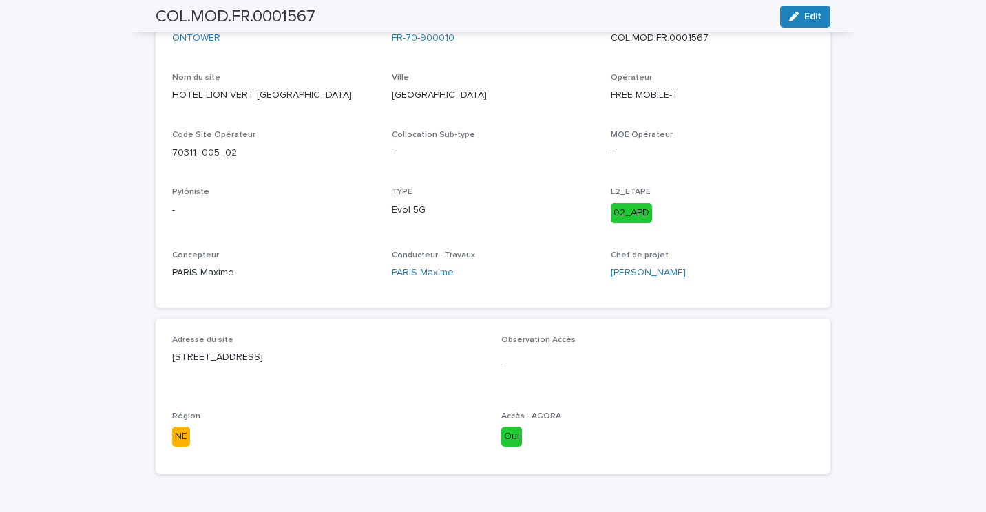
scroll to position [69, 0]
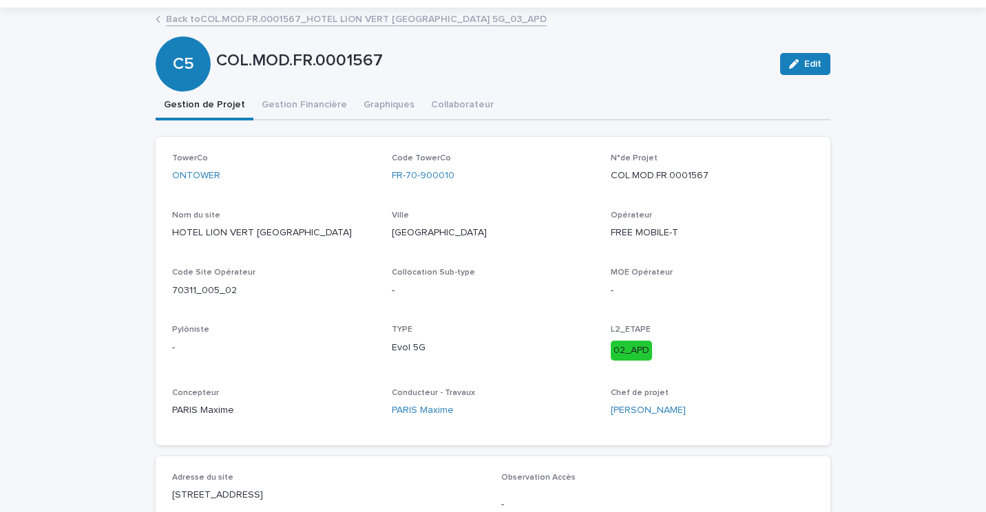
click at [296, 16] on link "Back to COL.MOD.FR.0001567_HOTEL LION VERT LUXEUIL LES BAINS_LUXEUIL-LES-BAINS_…" at bounding box center [356, 18] width 381 height 16
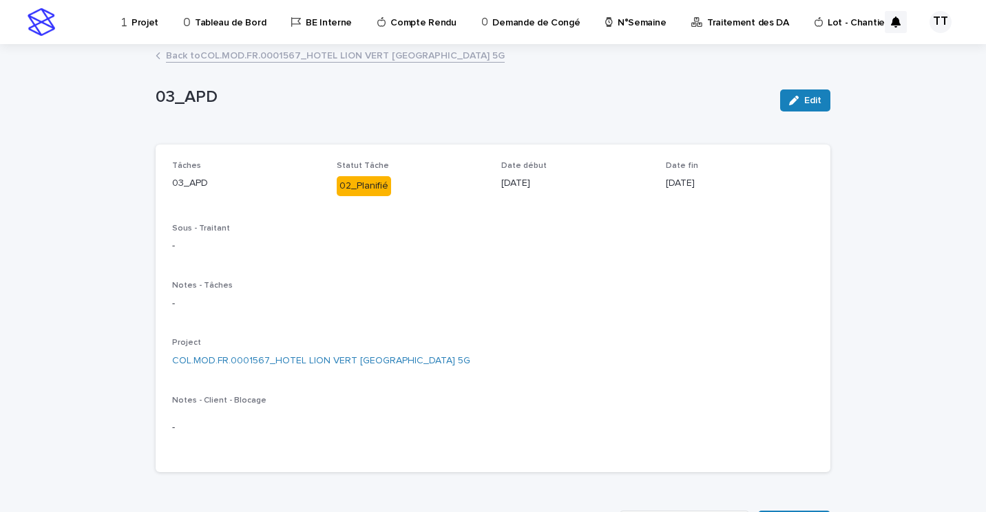
click at [251, 57] on link "Back to COL.MOD.FR.0001567_HOTEL LION VERT LUXEUIL LES BAINS_LUXEUIL-LES-BAINS_…" at bounding box center [335, 55] width 339 height 16
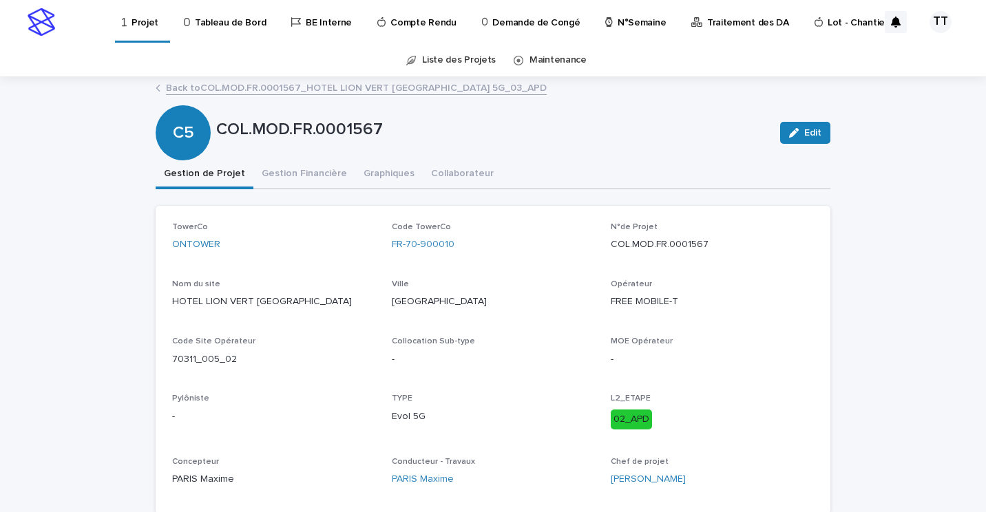
click at [290, 87] on link "Back to COL.MOD.FR.0001567_HOTEL LION VERT LUXEUIL LES BAINS_LUXEUIL-LES-BAINS_…" at bounding box center [356, 87] width 381 height 16
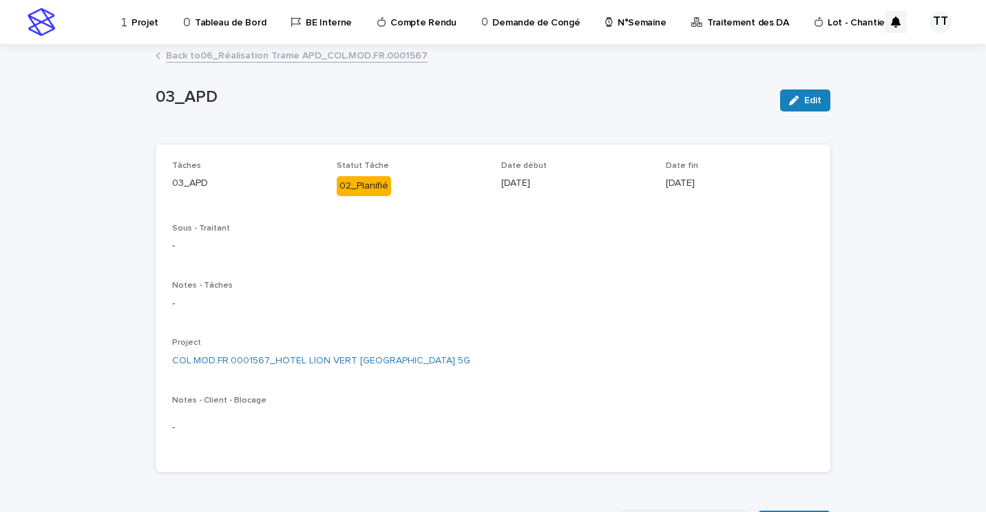
click at [271, 54] on link "Back to 06_Réalisation Trame APD_COL.MOD.FR.0001567" at bounding box center [297, 55] width 262 height 16
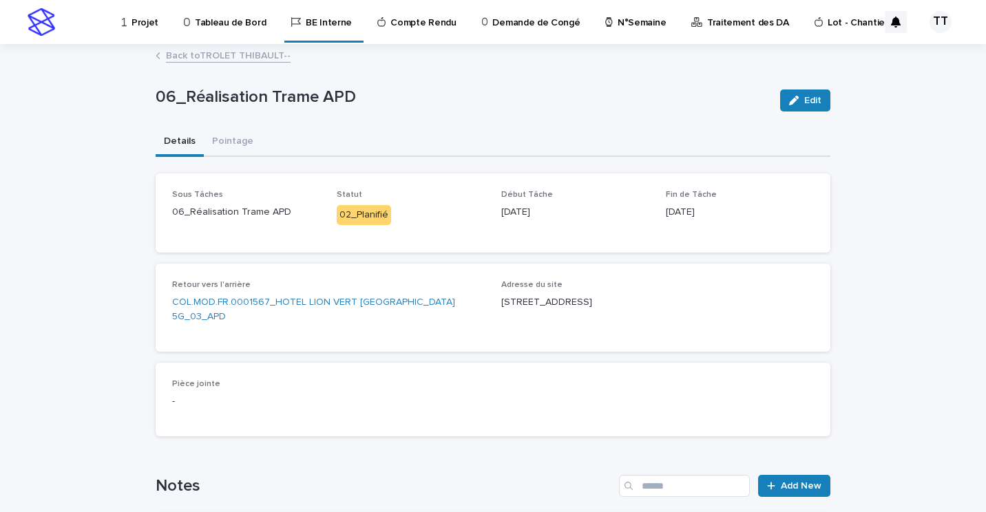
click at [604, 332] on span "Adresse du site 16 rue carnot 70300 LUXEUIL-LES-BAINS" at bounding box center [657, 307] width 313 height 55
drag, startPoint x: 370, startPoint y: 331, endPoint x: 325, endPoint y: 335, distance: 45.6
click at [325, 335] on div "Retour vers l'arrière COL.MOD.FR.0001567_HOTEL LION VERT LUXEUIL LES BAINS_LUXE…" at bounding box center [328, 307] width 313 height 55
click at [239, 55] on link "Back to TROLET THIBAULT--" at bounding box center [228, 55] width 125 height 16
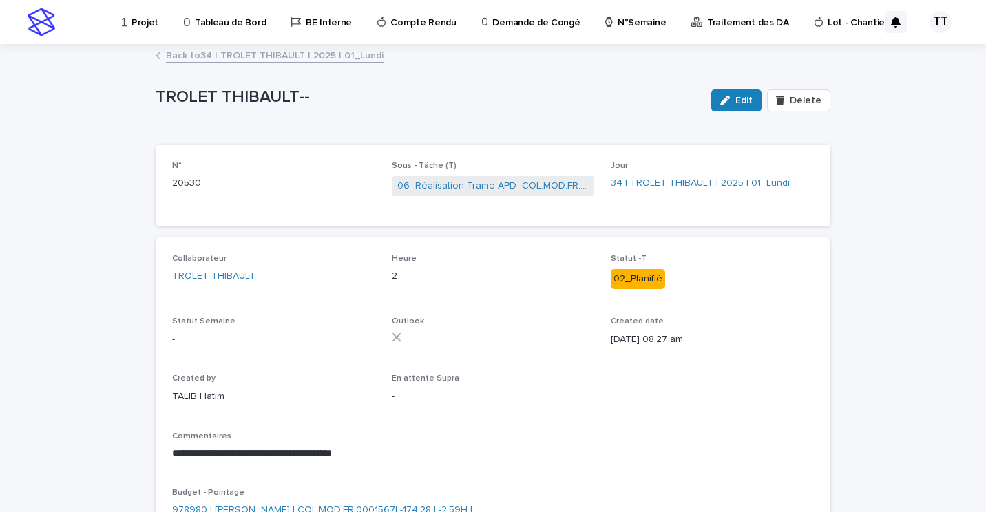
scroll to position [69, 0]
